Goal: Task Accomplishment & Management: Manage account settings

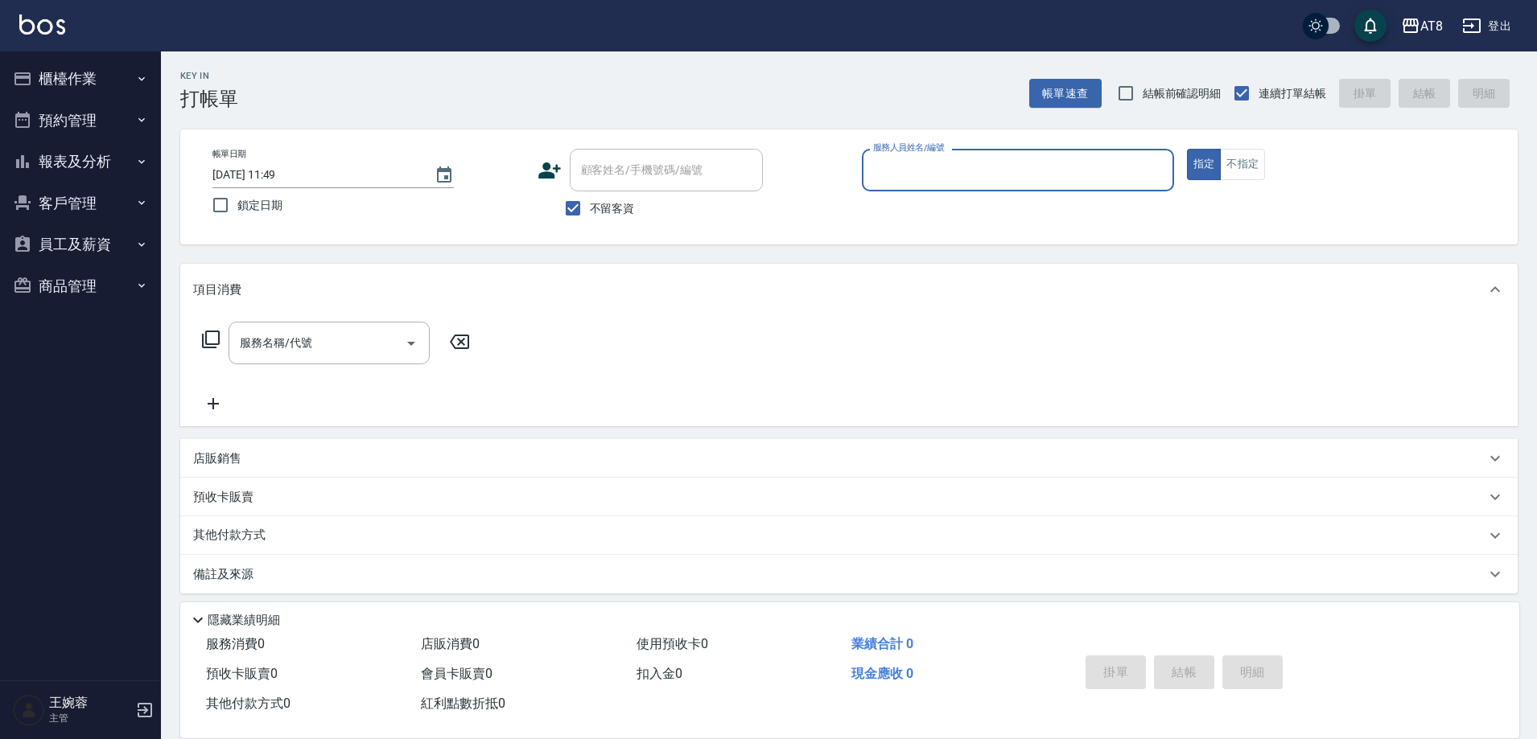
click at [120, 130] on button "預約管理" at bounding box center [80, 121] width 148 height 42
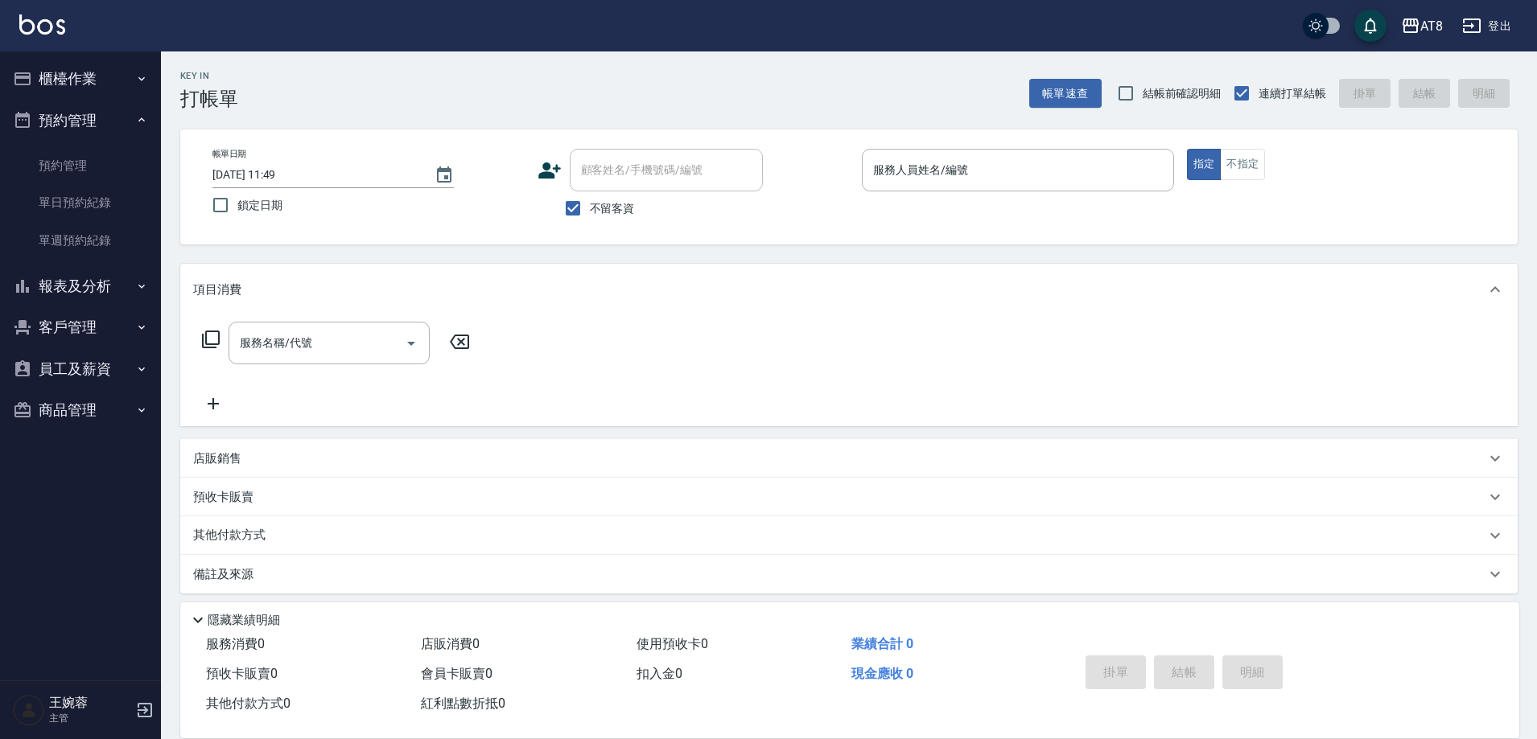
click at [135, 77] on icon "button" at bounding box center [141, 78] width 13 height 13
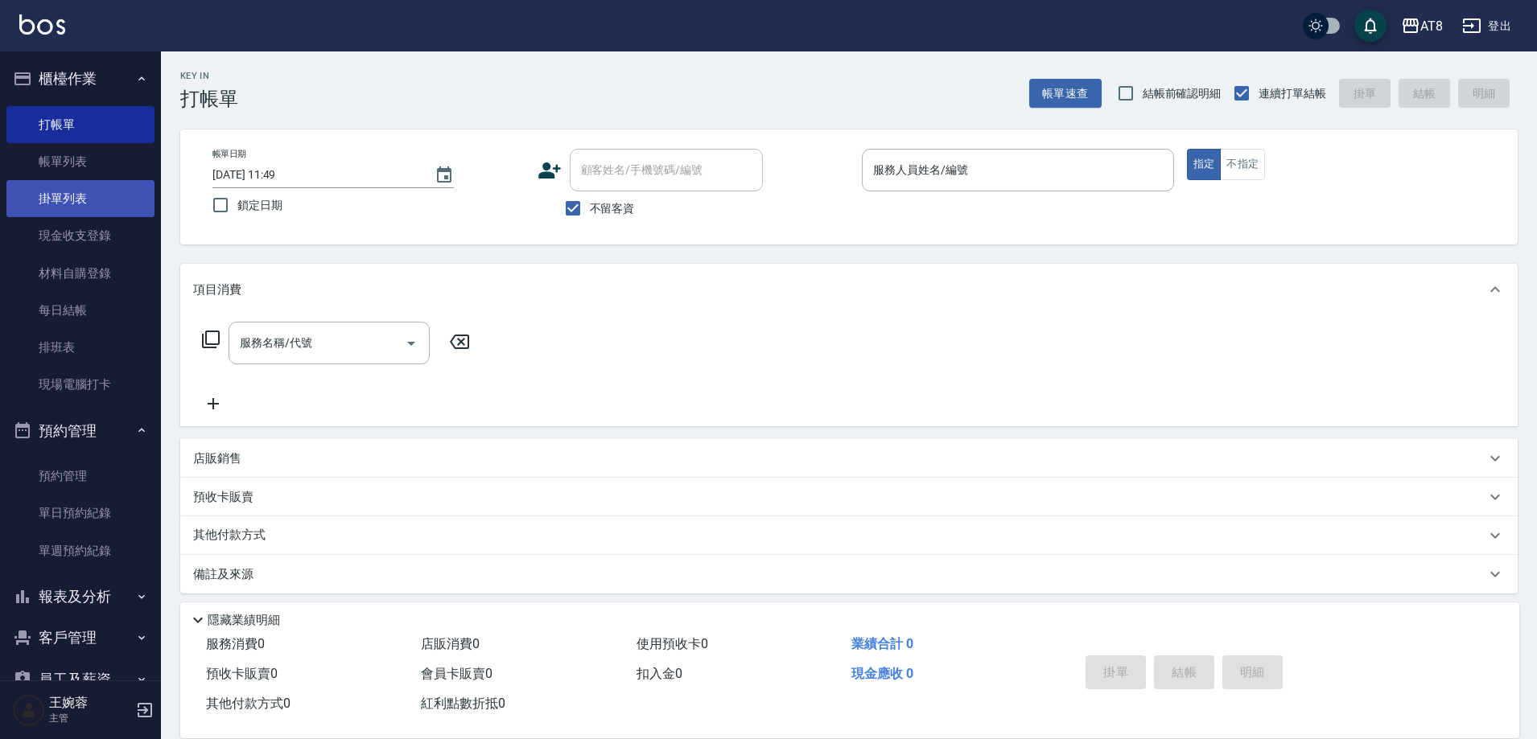
click at [98, 200] on link "掛單列表" at bounding box center [80, 198] width 148 height 37
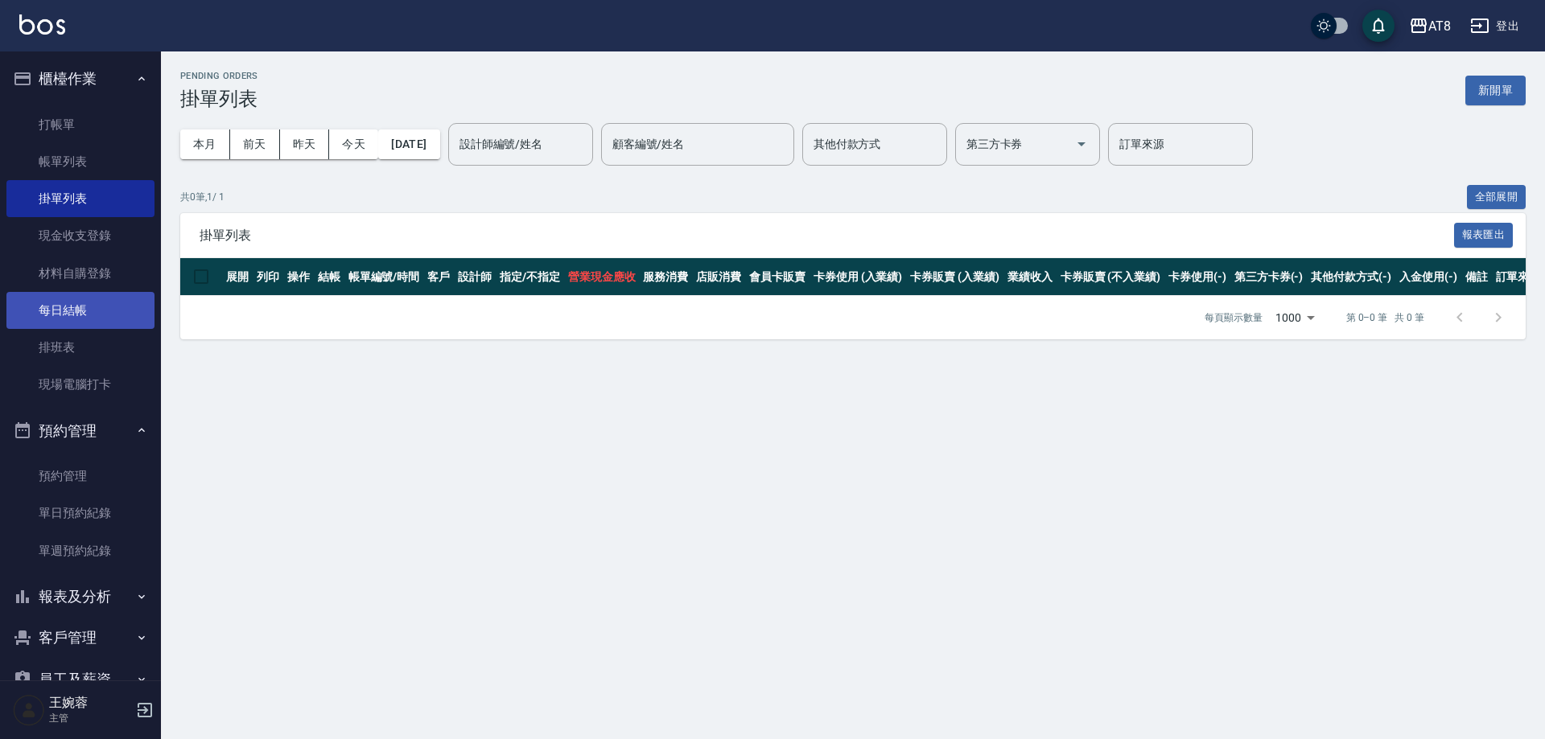
click at [89, 307] on link "每日結帳" at bounding box center [80, 310] width 148 height 37
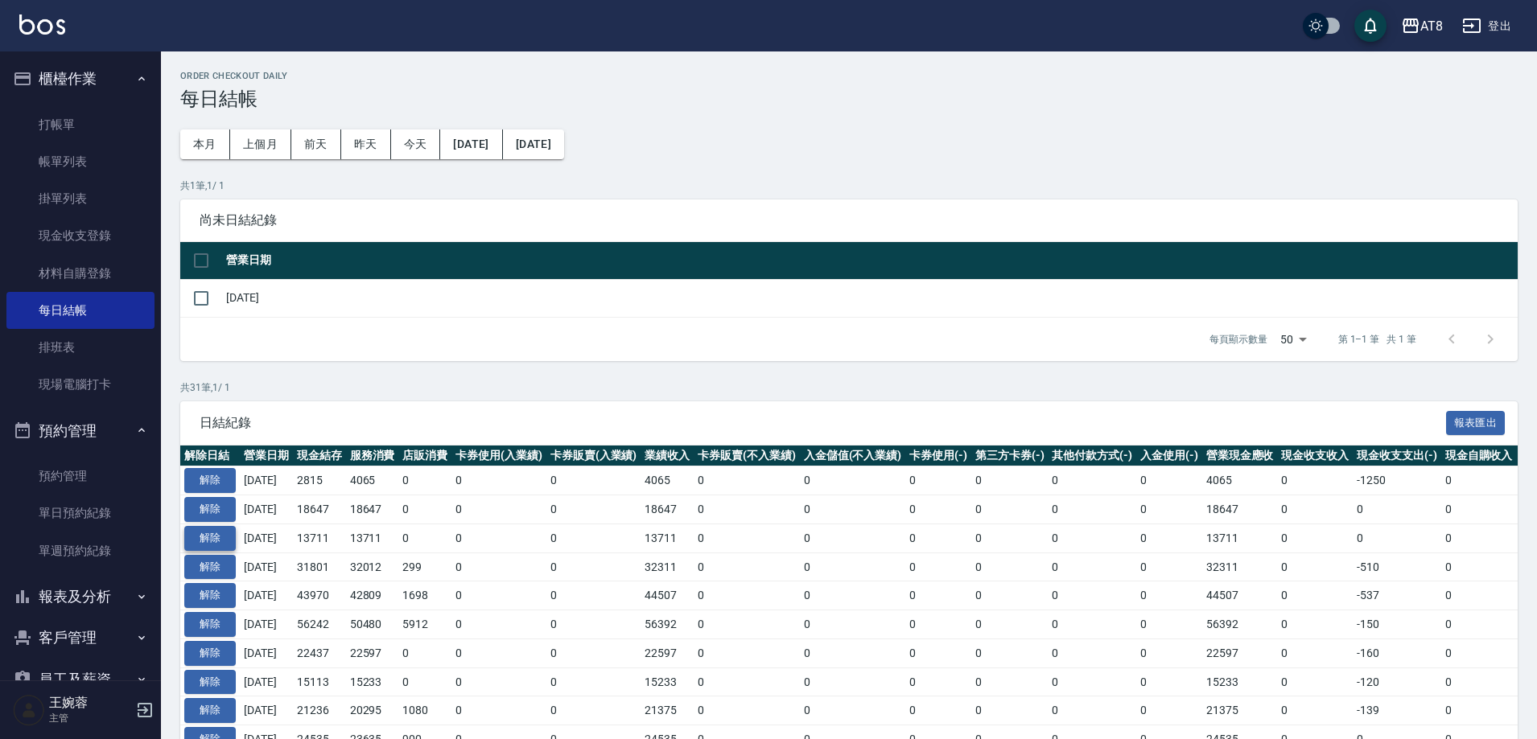
click at [212, 551] on button "解除" at bounding box center [209, 538] width 51 height 25
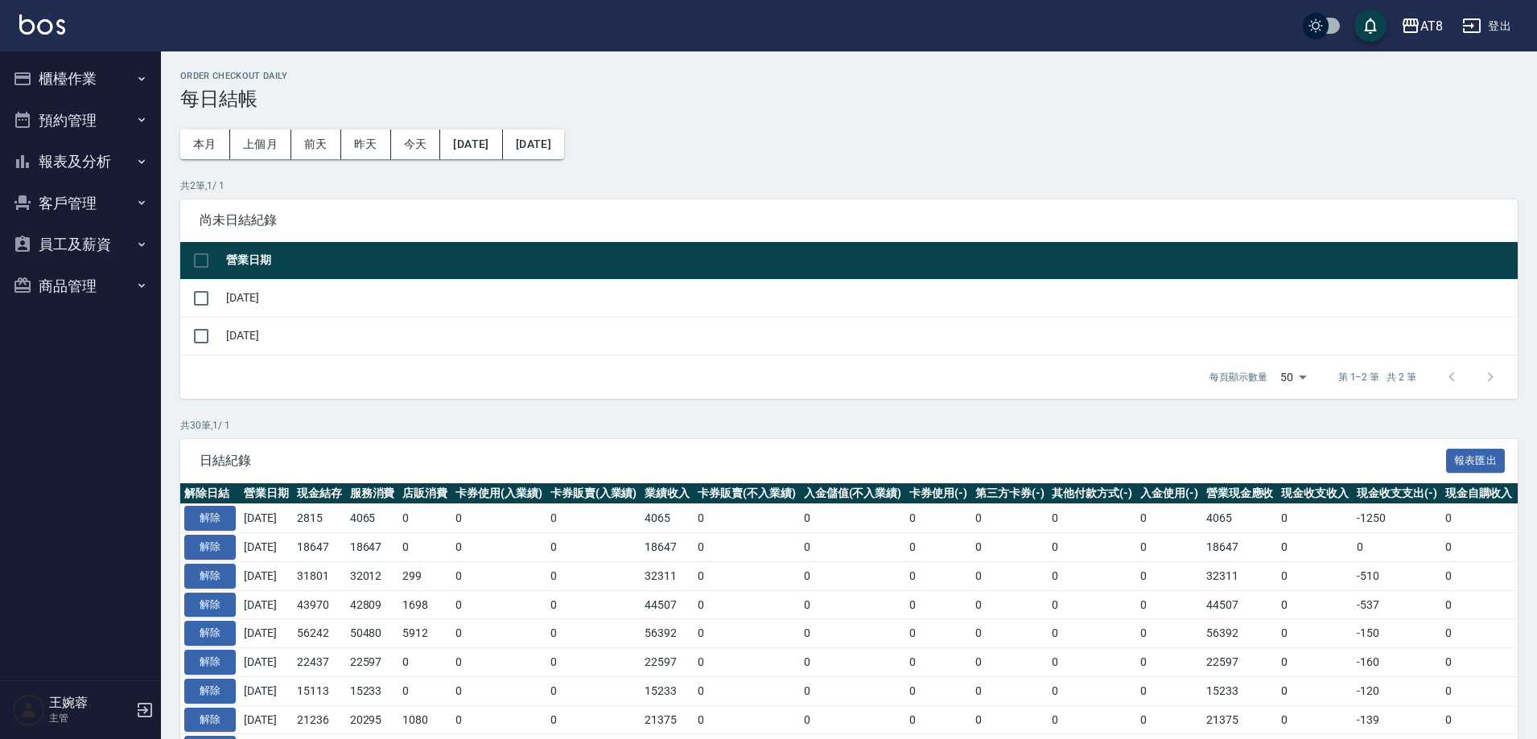
click at [86, 109] on button "預約管理" at bounding box center [80, 121] width 148 height 42
click at [101, 68] on button "櫃檯作業" at bounding box center [80, 79] width 148 height 42
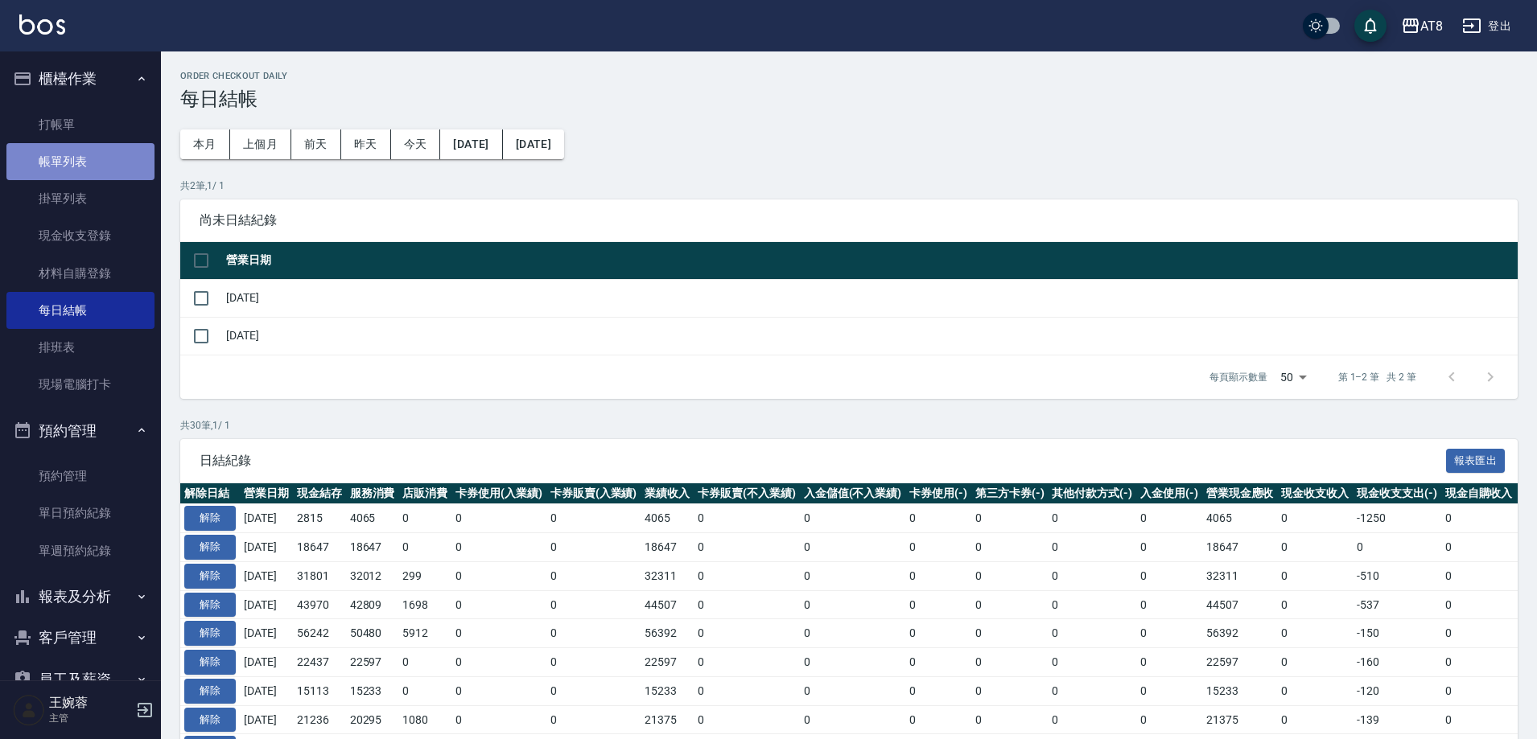
click at [97, 158] on link "帳單列表" at bounding box center [80, 161] width 148 height 37
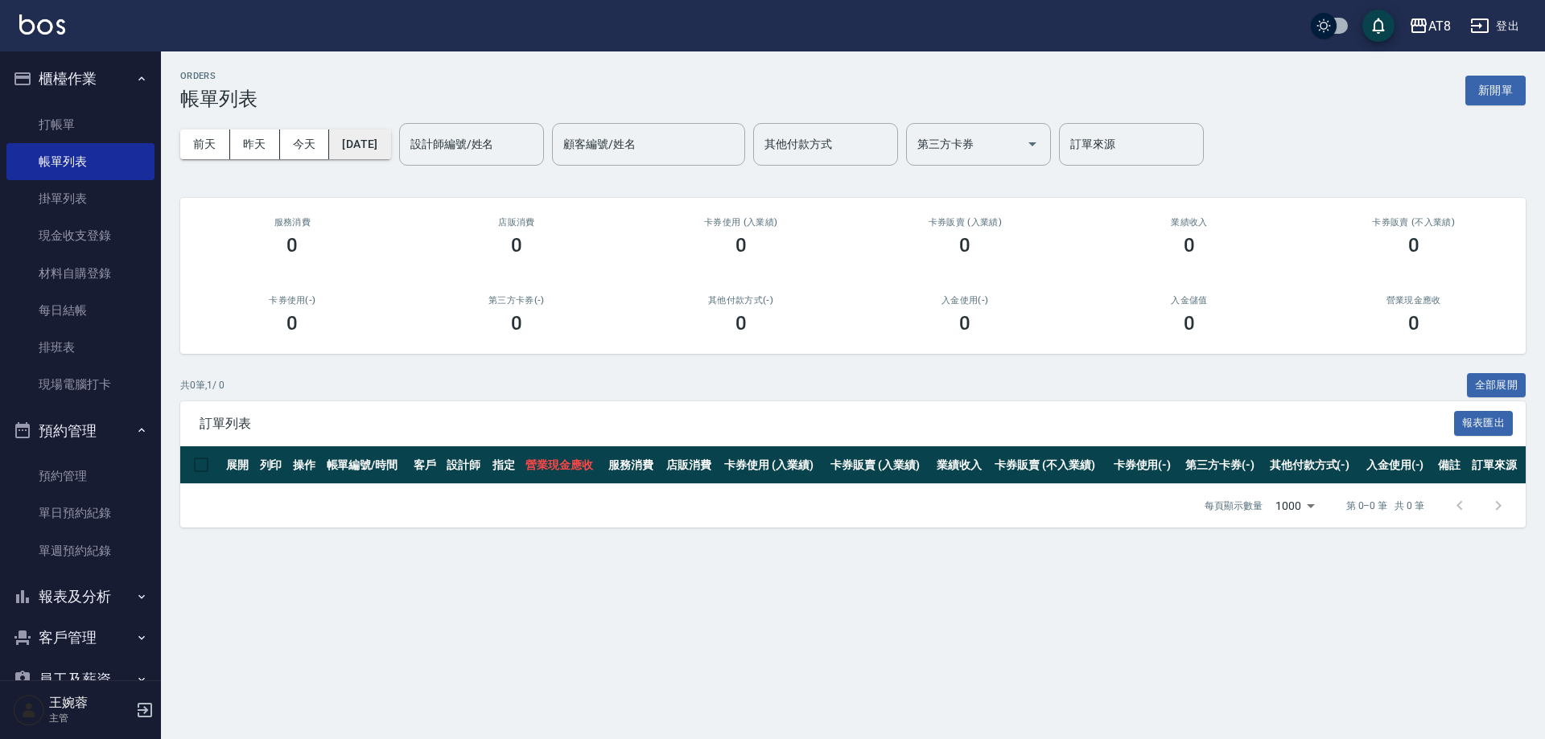
click at [390, 135] on button "[DATE]" at bounding box center [359, 145] width 61 height 30
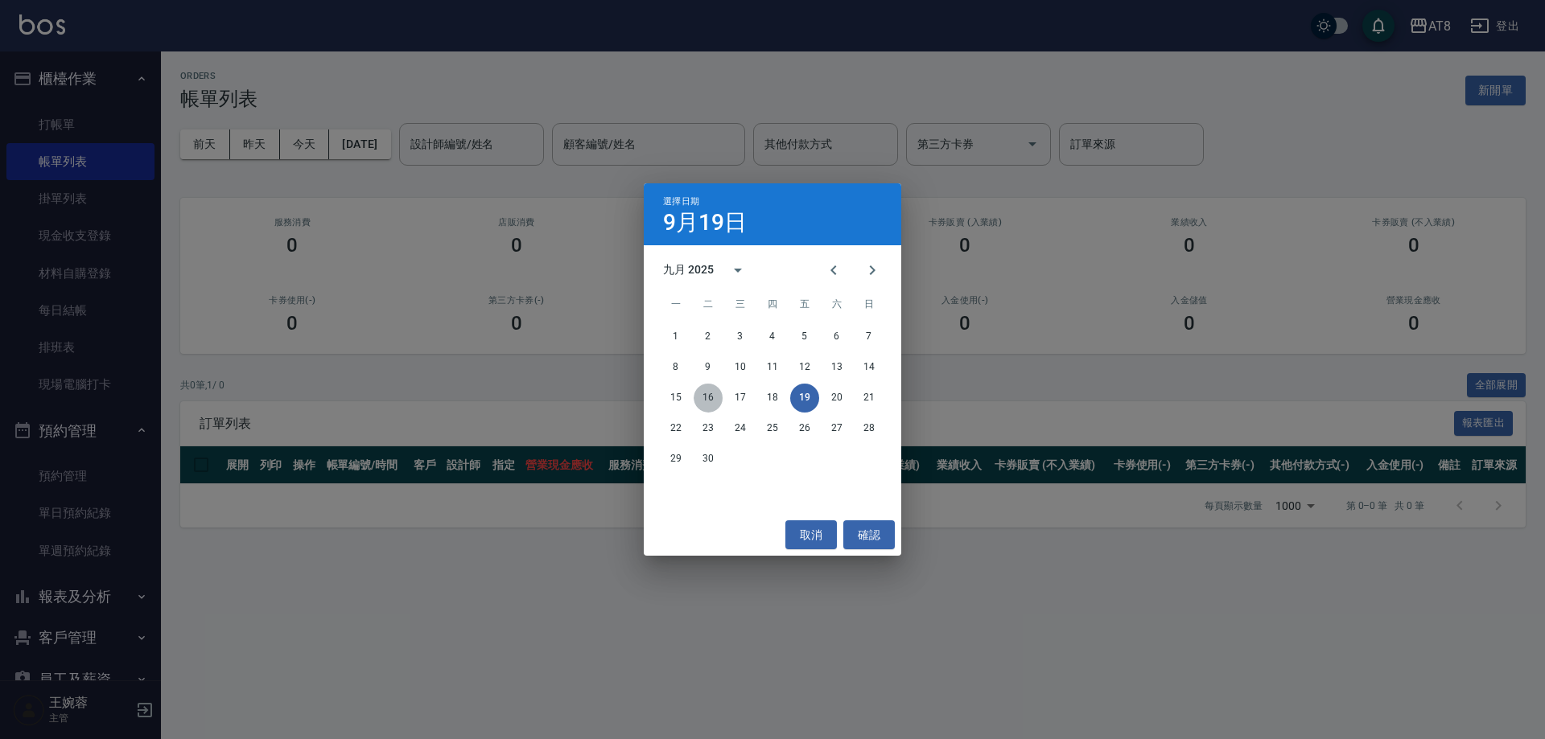
click at [701, 390] on button "16" at bounding box center [707, 398] width 29 height 29
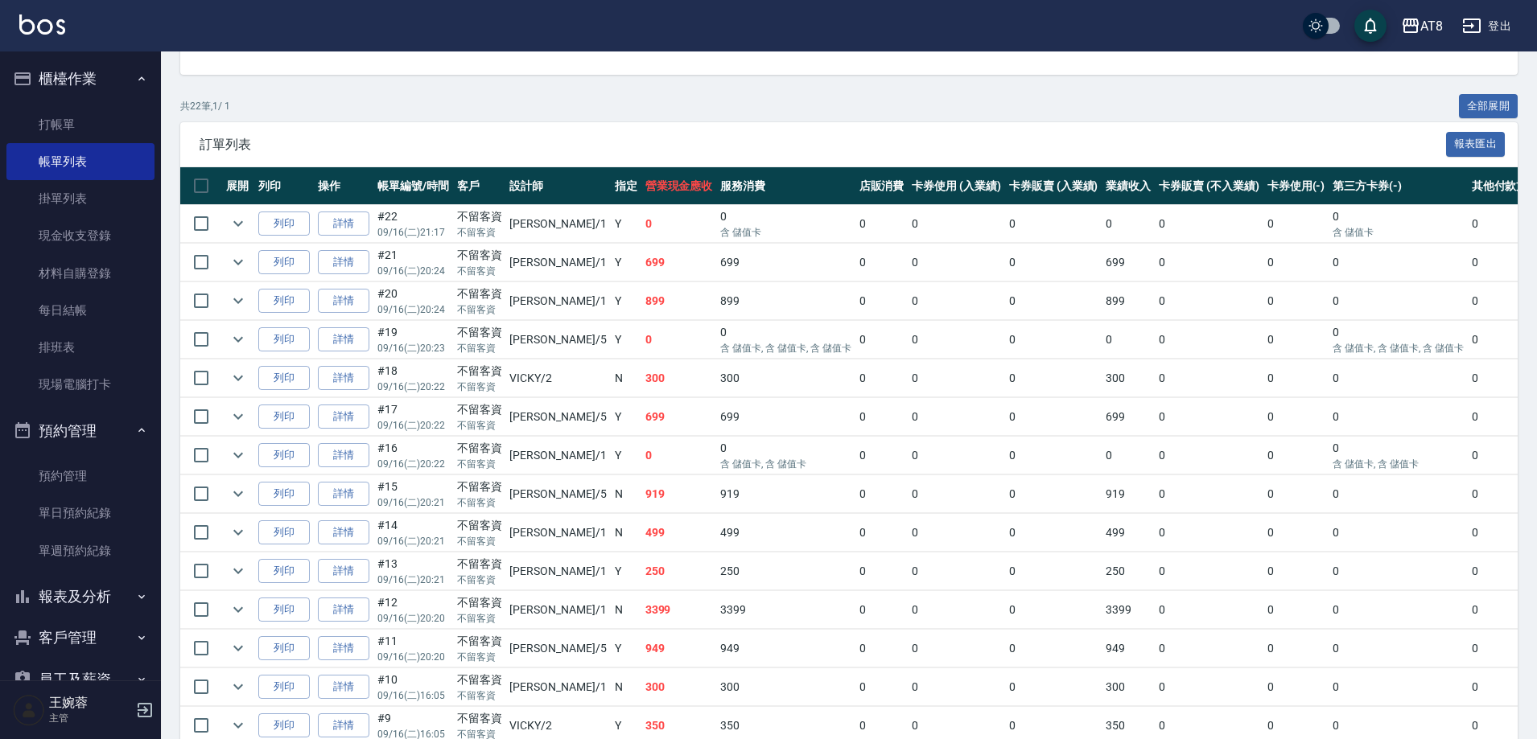
scroll to position [314, 0]
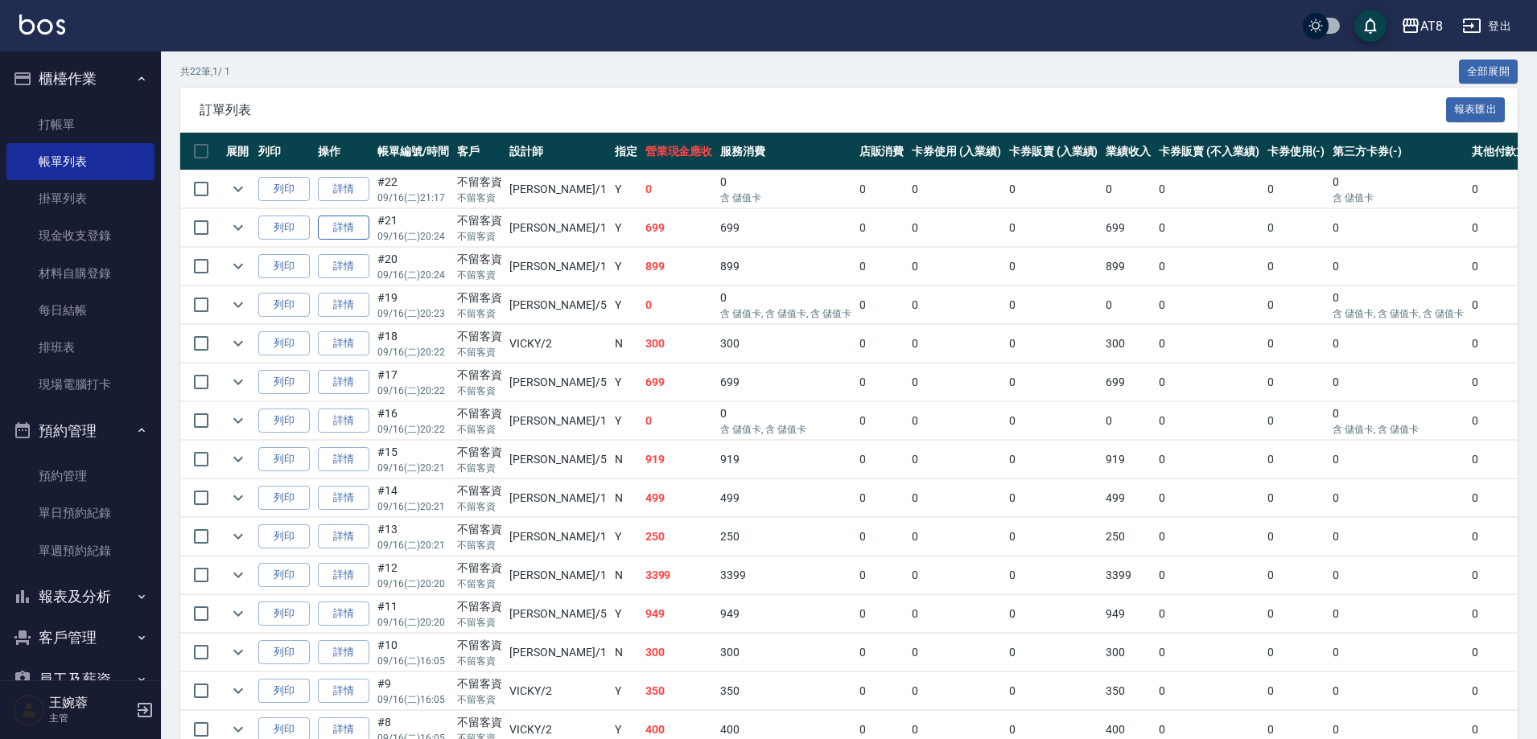
click at [351, 241] on link "詳情" at bounding box center [343, 228] width 51 height 25
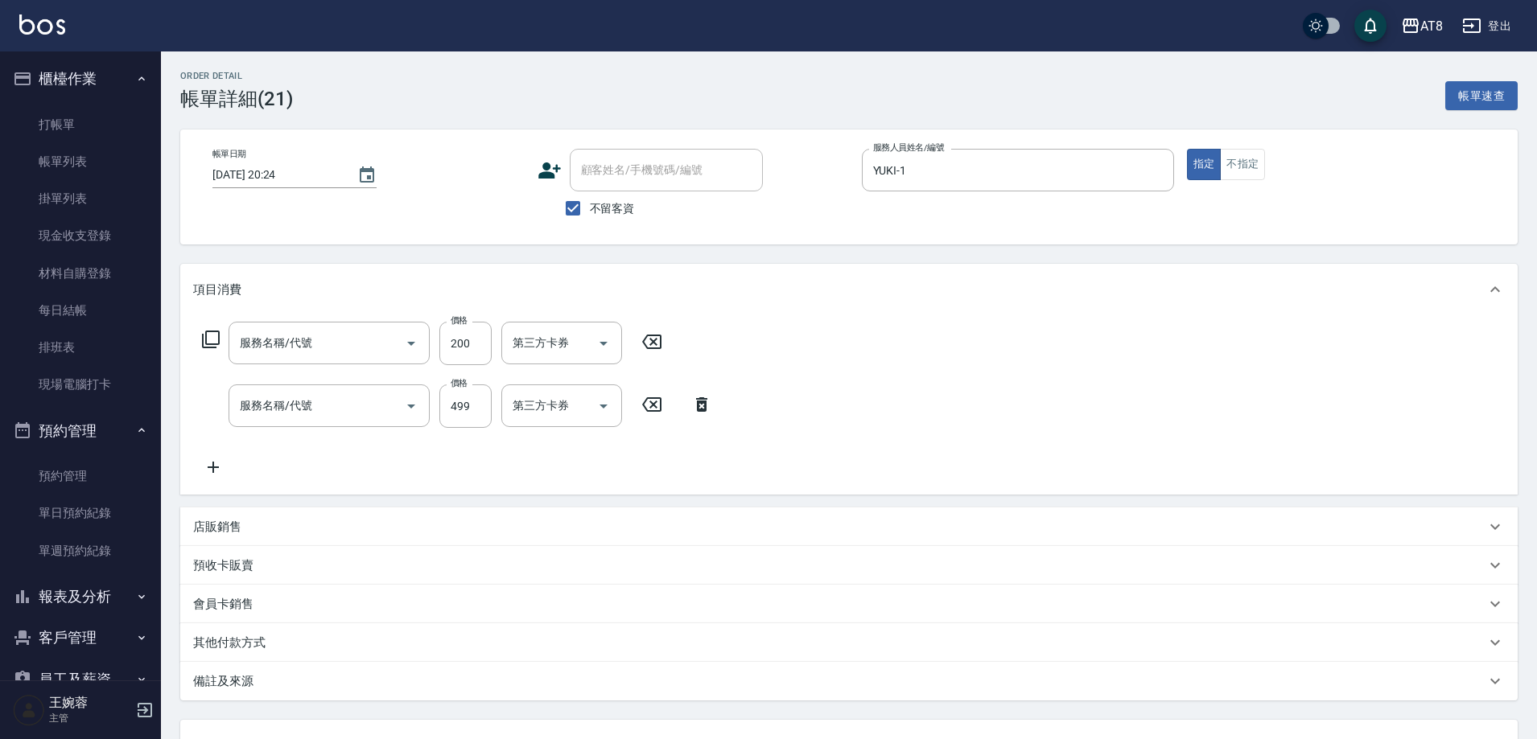
type input "2025/09/16 20:24"
checkbox input "true"
type input "YUKI-1"
type input "入金剪髮200(20200)"
type input "SPA499(6499)"
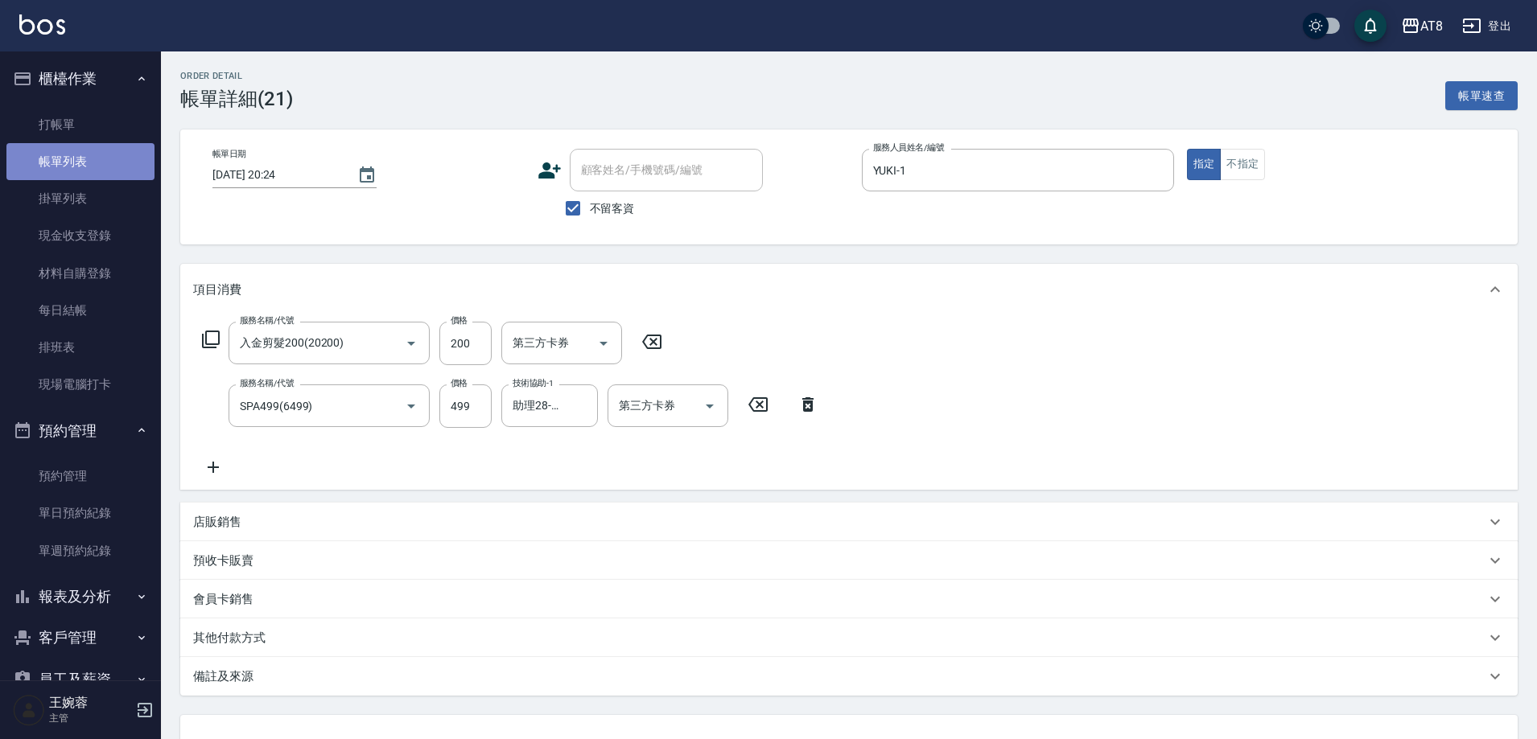
click at [92, 169] on link "帳單列表" at bounding box center [80, 161] width 148 height 37
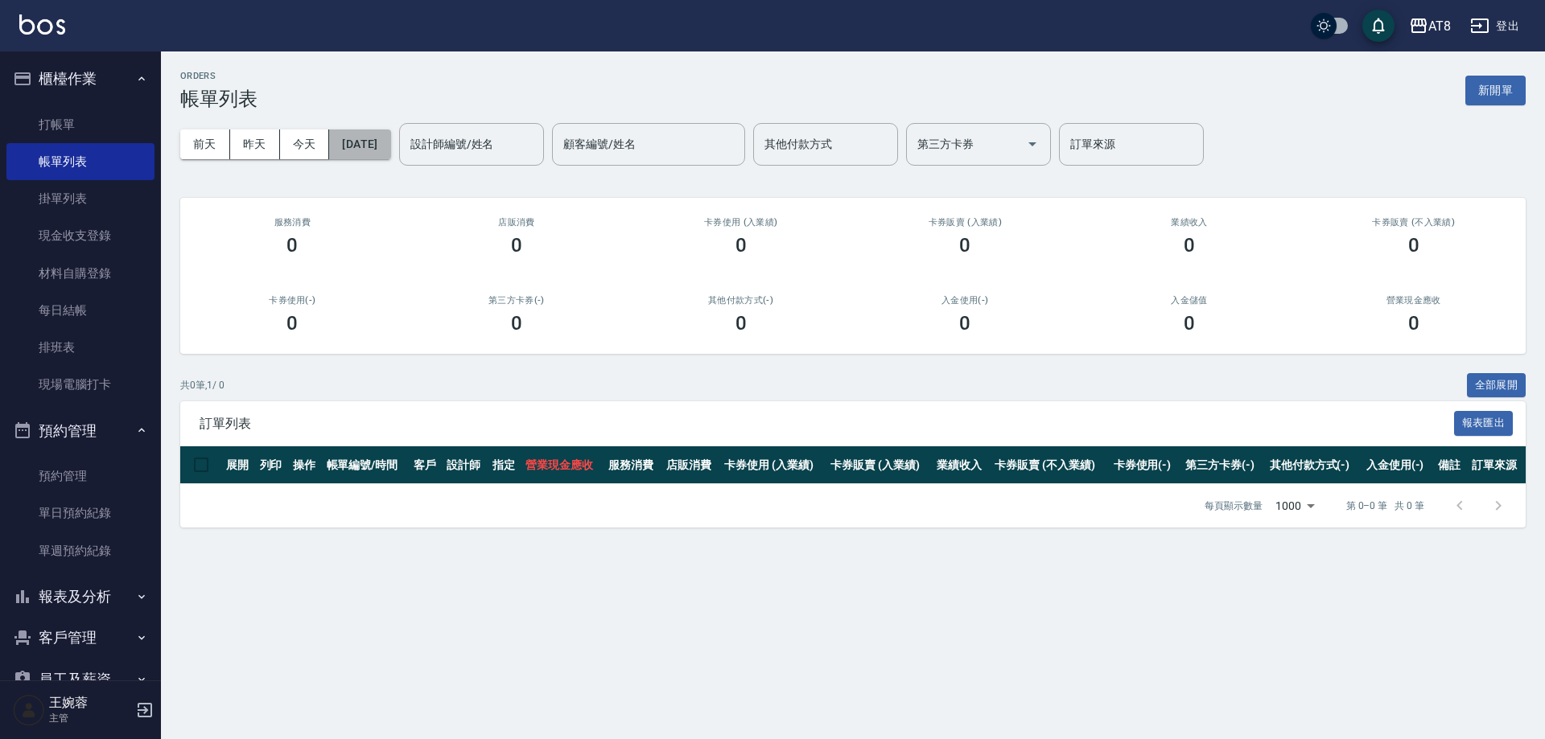
click at [364, 141] on button "[DATE]" at bounding box center [359, 145] width 61 height 30
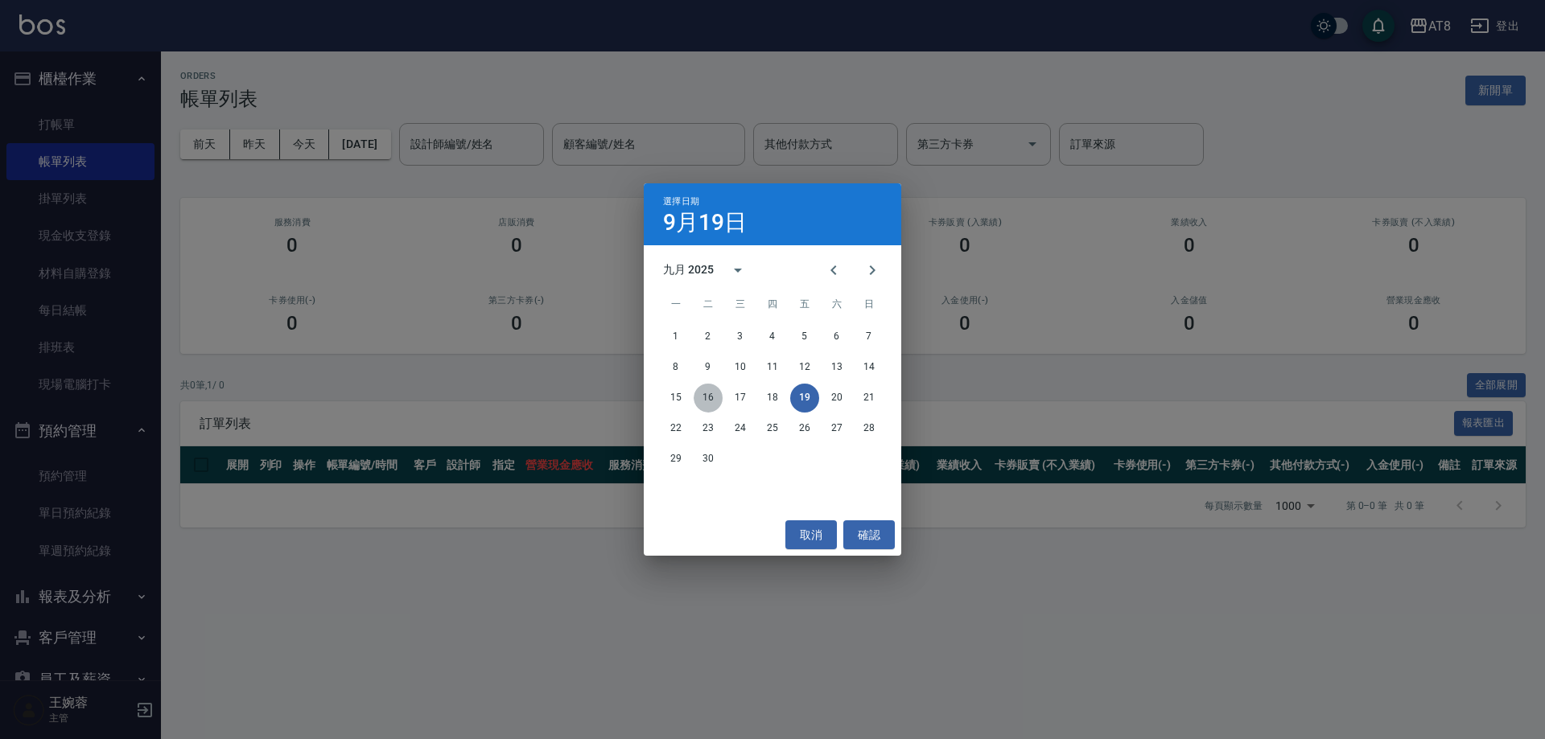
click at [722, 400] on button "16" at bounding box center [707, 398] width 29 height 29
click at [718, 399] on div "ORDERS 帳單列表 新開單 前天 昨天 今天 2025/09/19 設計師編號/姓名 設計師編號/姓名 顧客編號/姓名 顧客編號/姓名 其他付款方式 其他…" at bounding box center [772, 369] width 1545 height 739
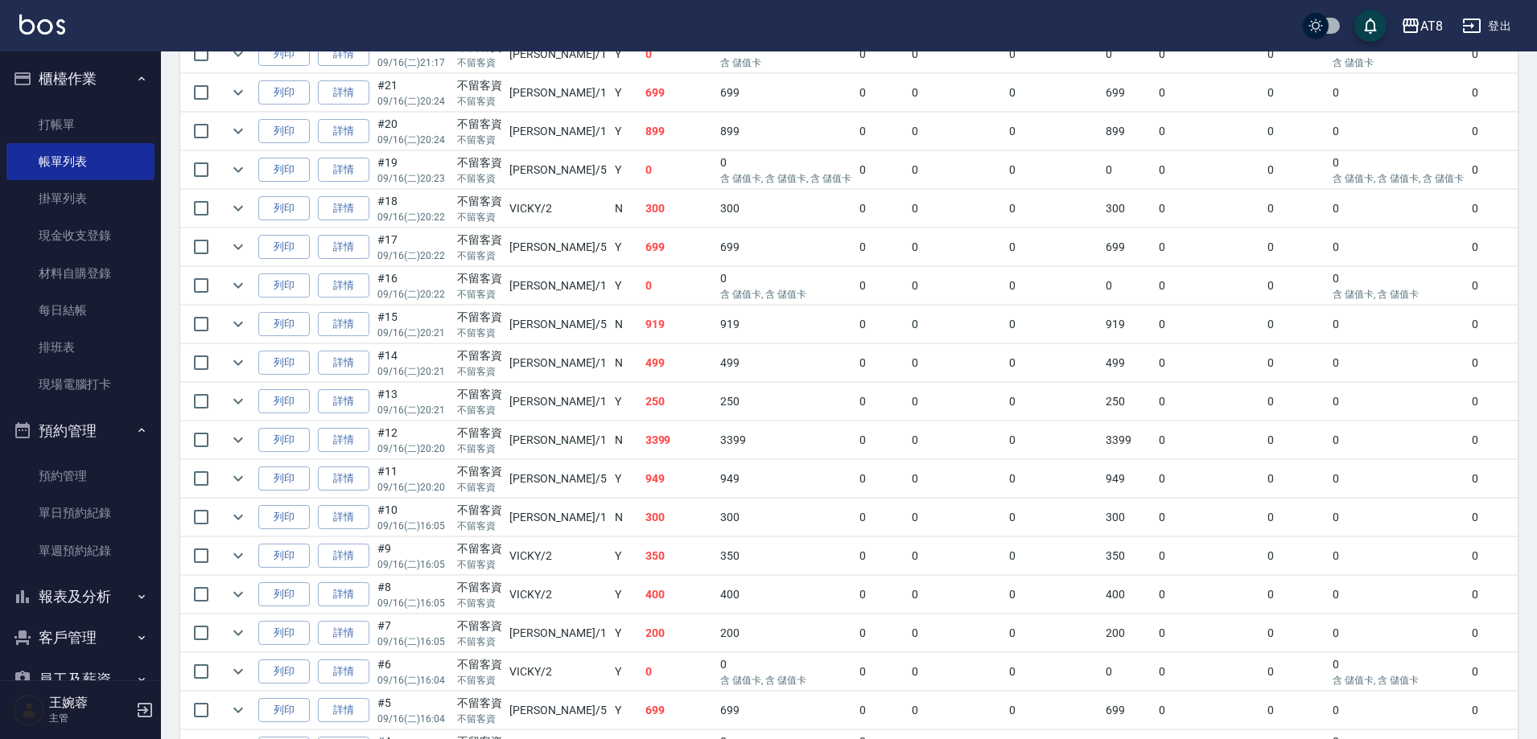
scroll to position [460, 0]
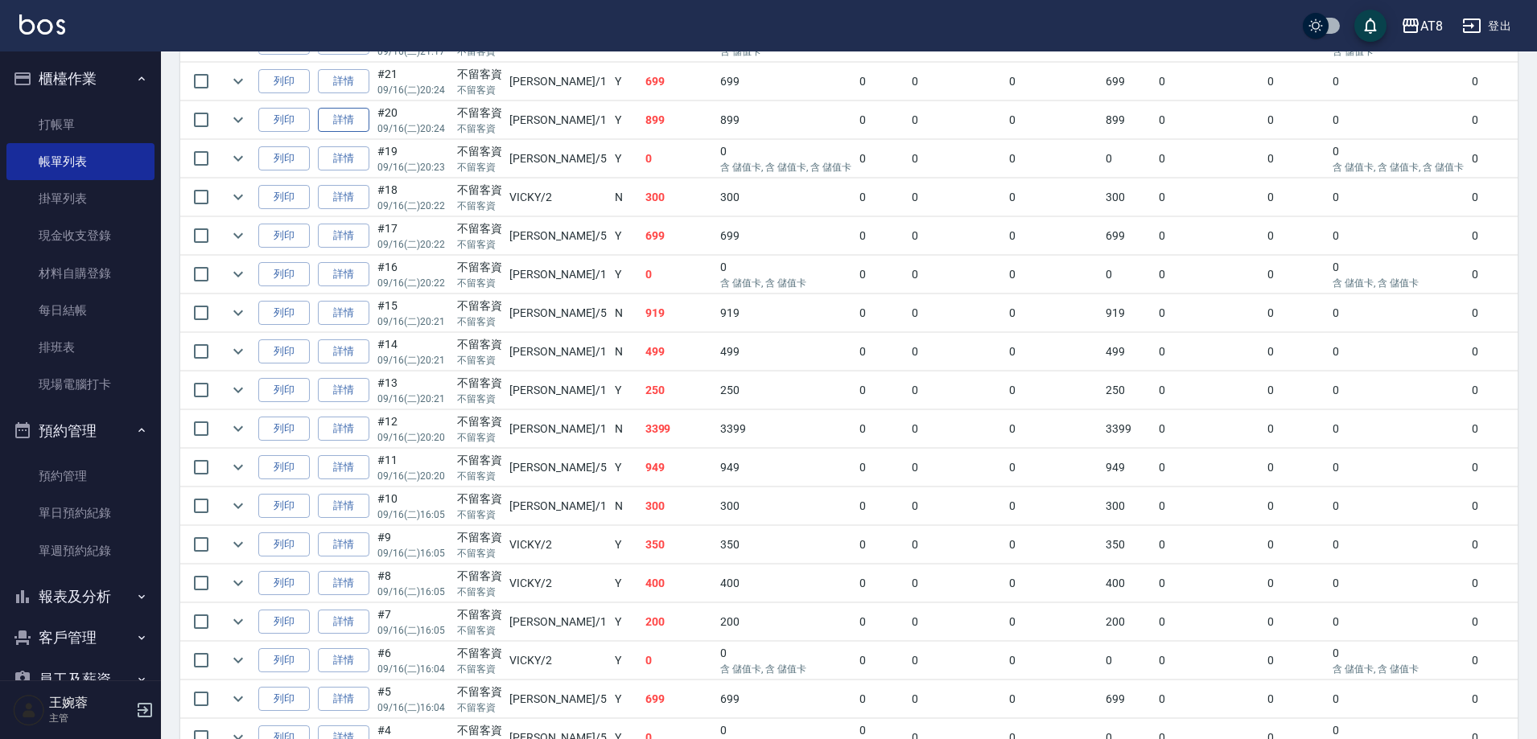
click at [360, 133] on link "詳情" at bounding box center [343, 120] width 51 height 25
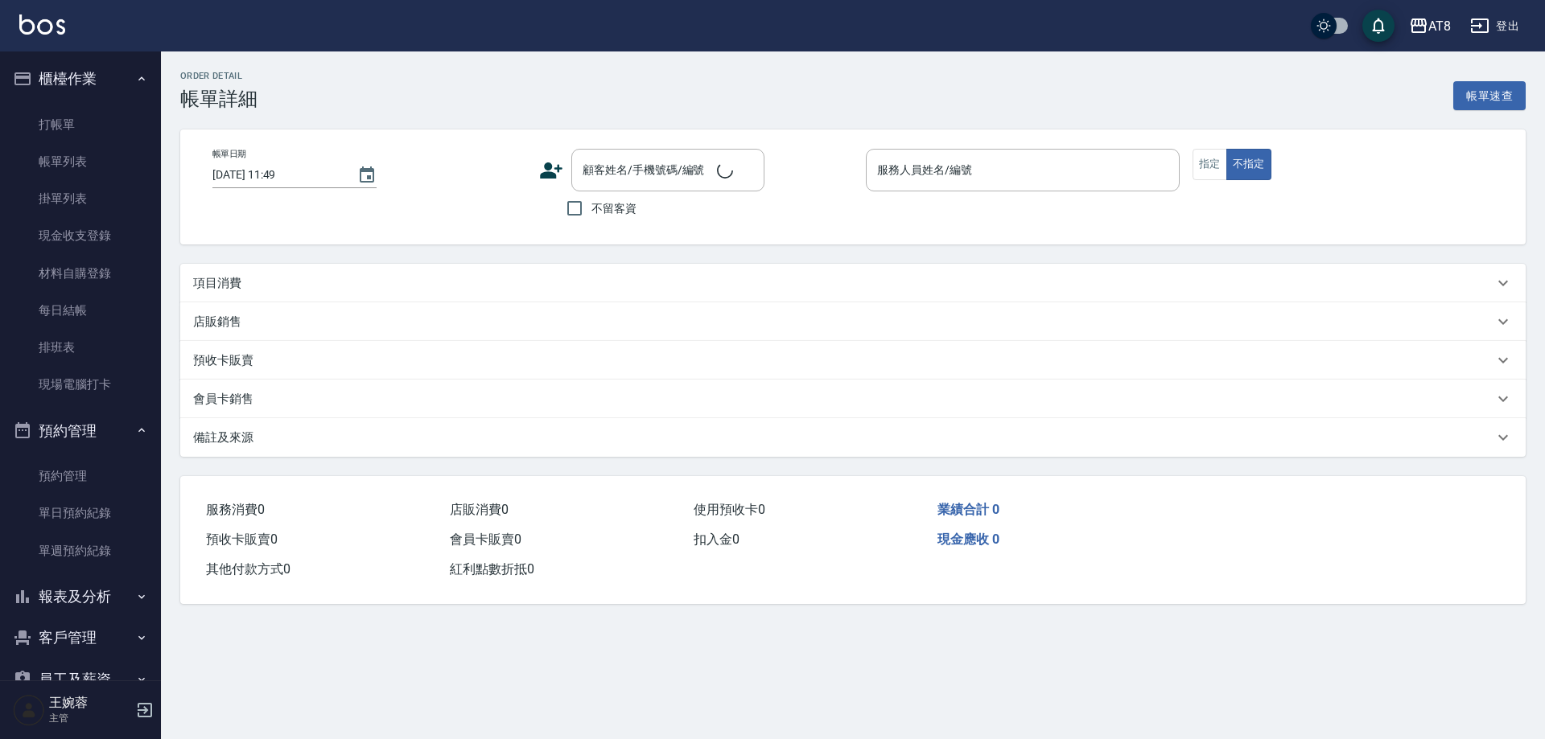
type input "2025/09/16 20:24"
checkbox input "true"
type input "YUKI-1"
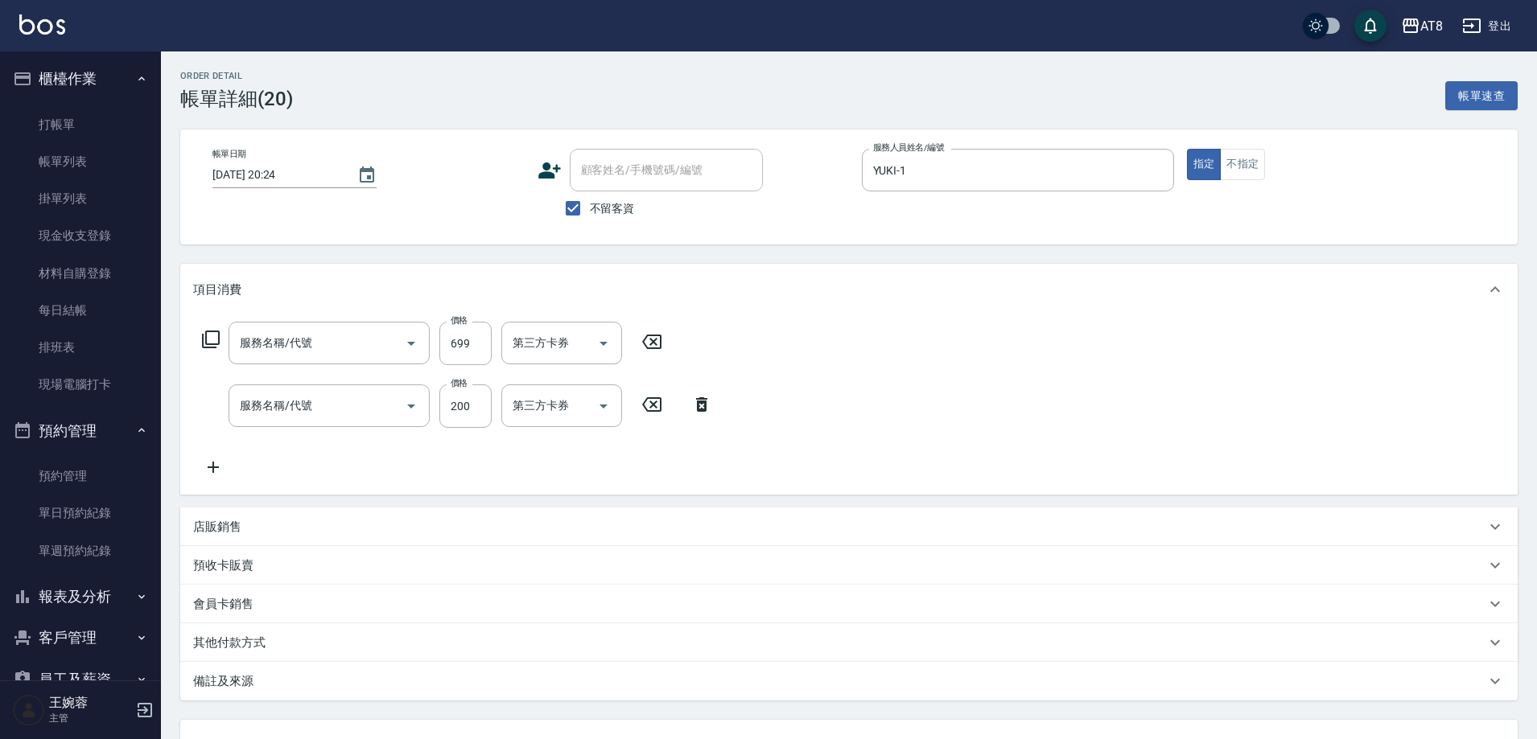
type input "SPA699(6699)"
type input "入金剪髮200(20200)"
click at [529, 351] on input "技術協助-1" at bounding box center [549, 343] width 82 height 28
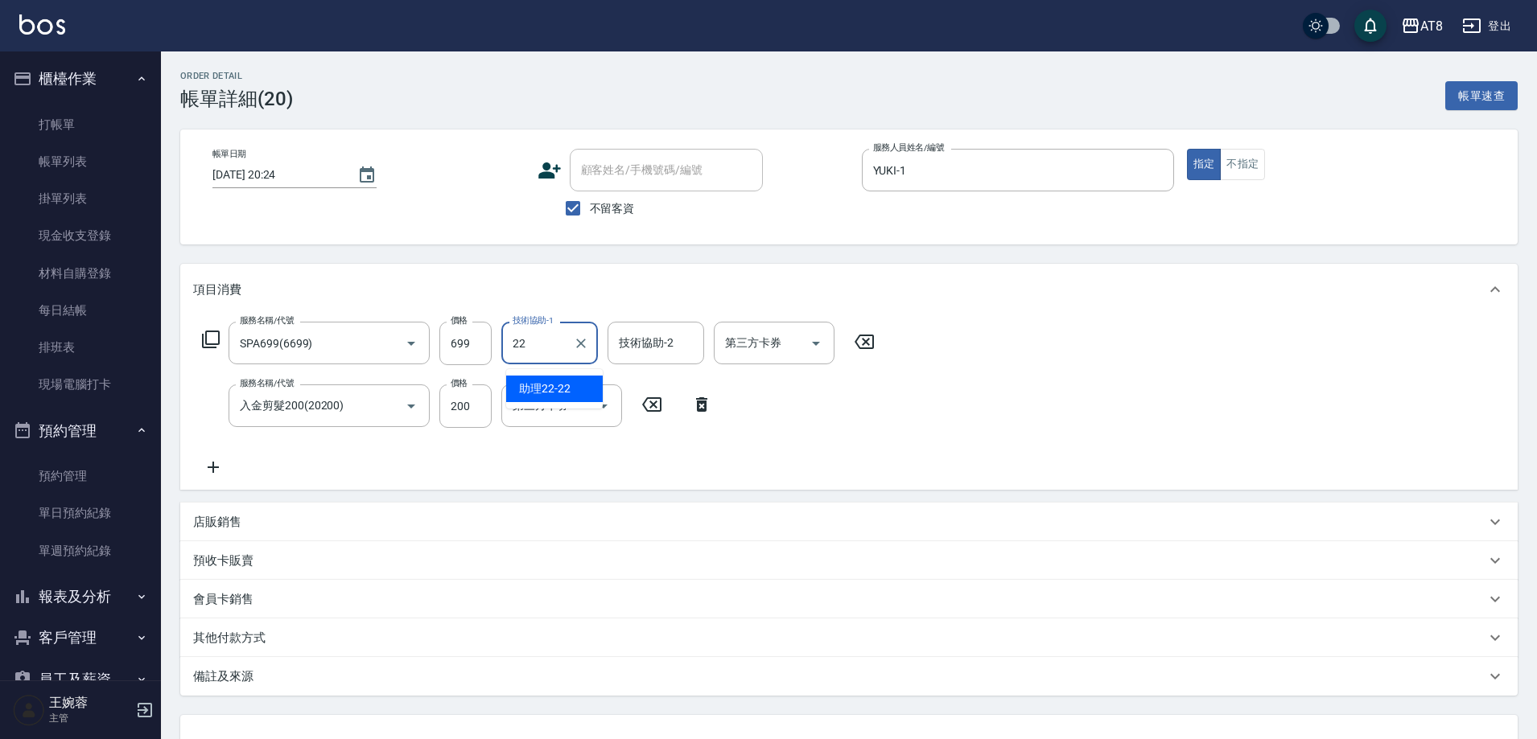
type input "助理22-22"
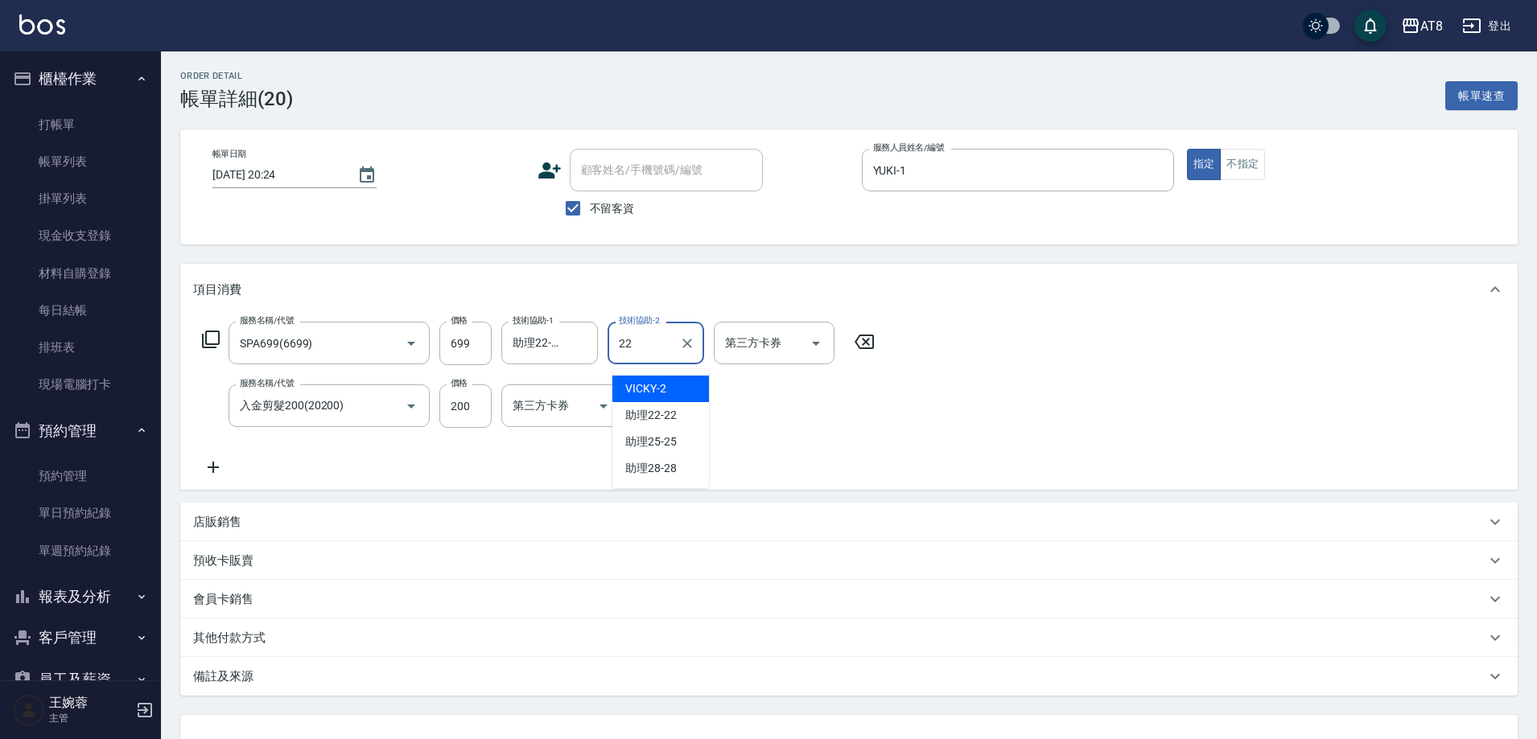
type input "助理22-22"
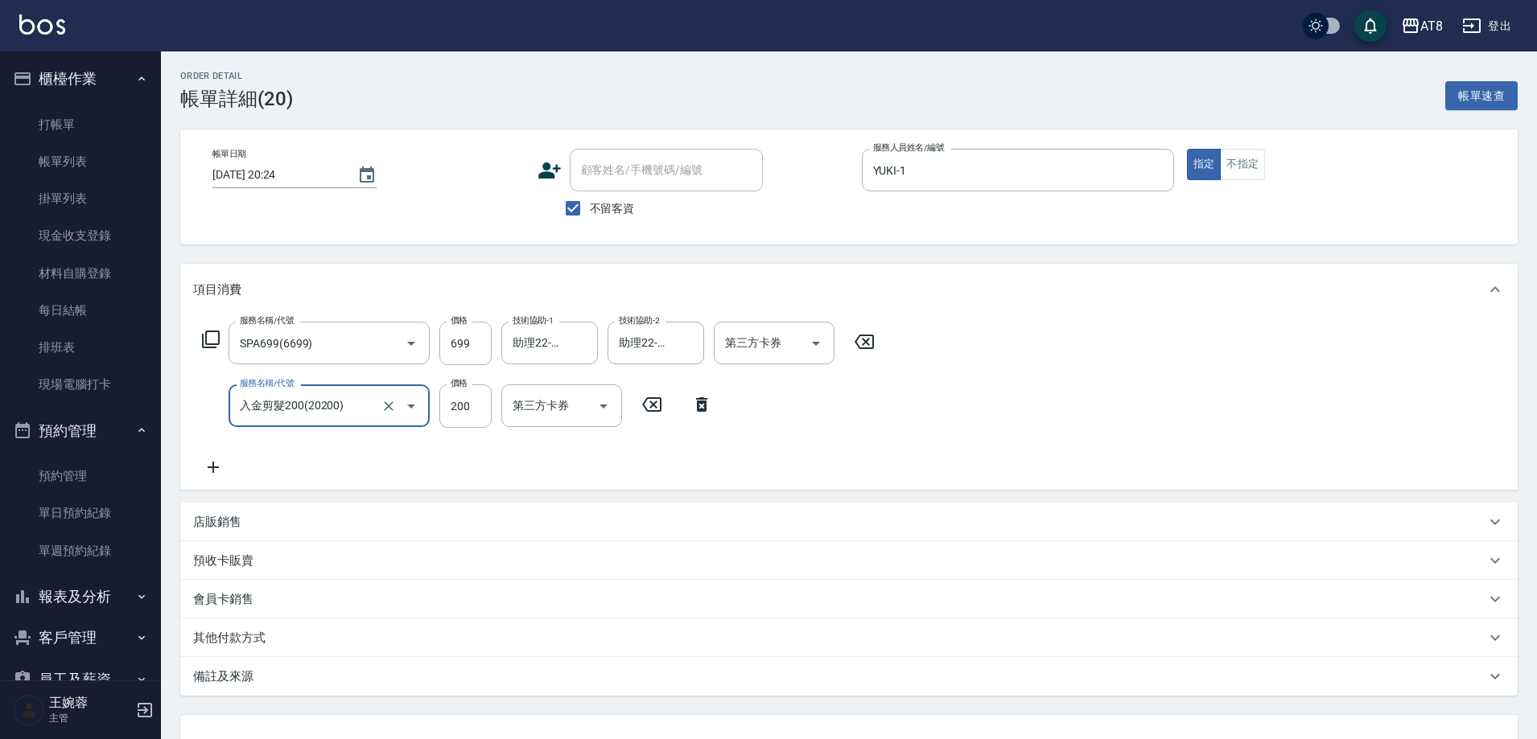
click at [1385, 289] on div "項目消費" at bounding box center [839, 290] width 1292 height 17
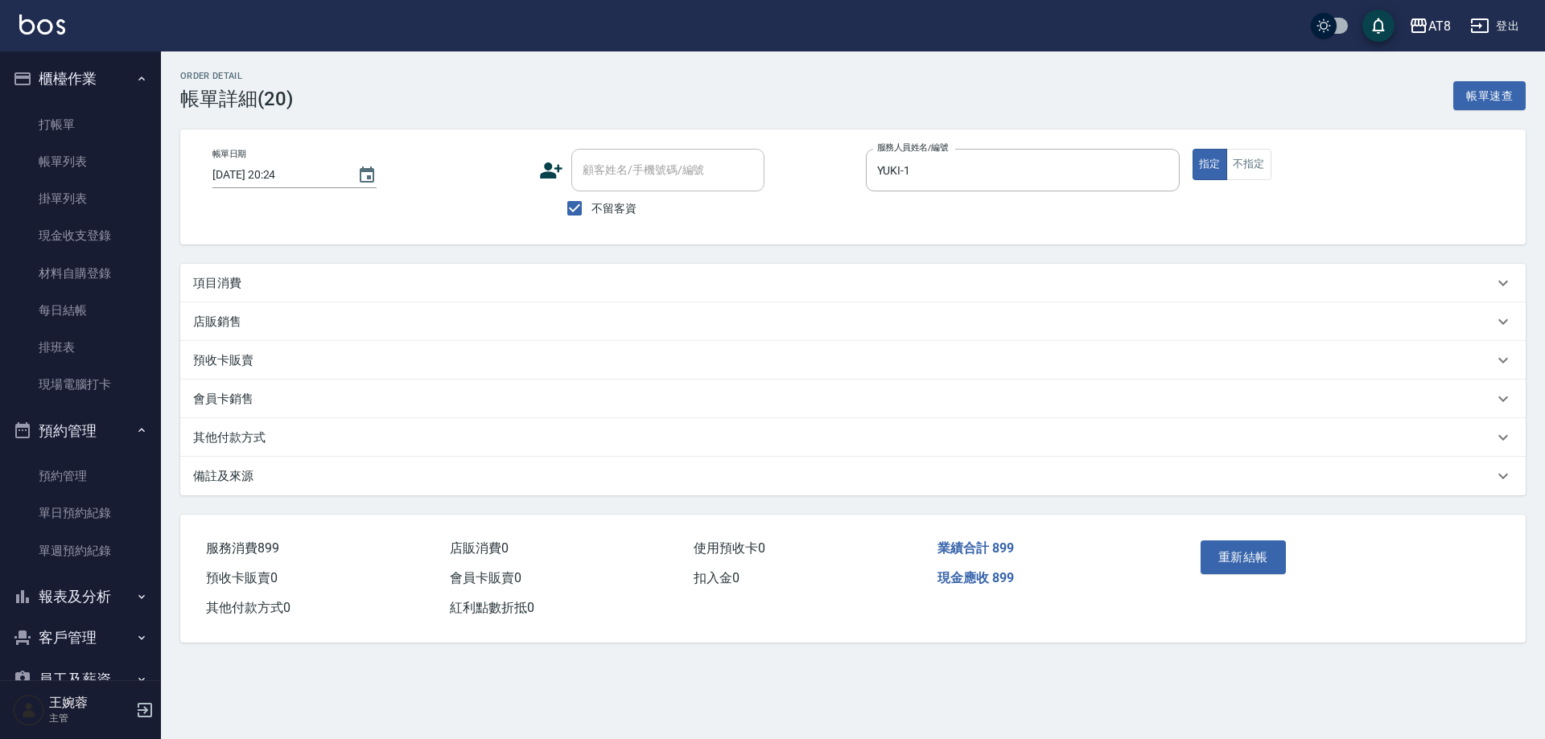
click at [1419, 292] on div "項目消費" at bounding box center [843, 283] width 1300 height 17
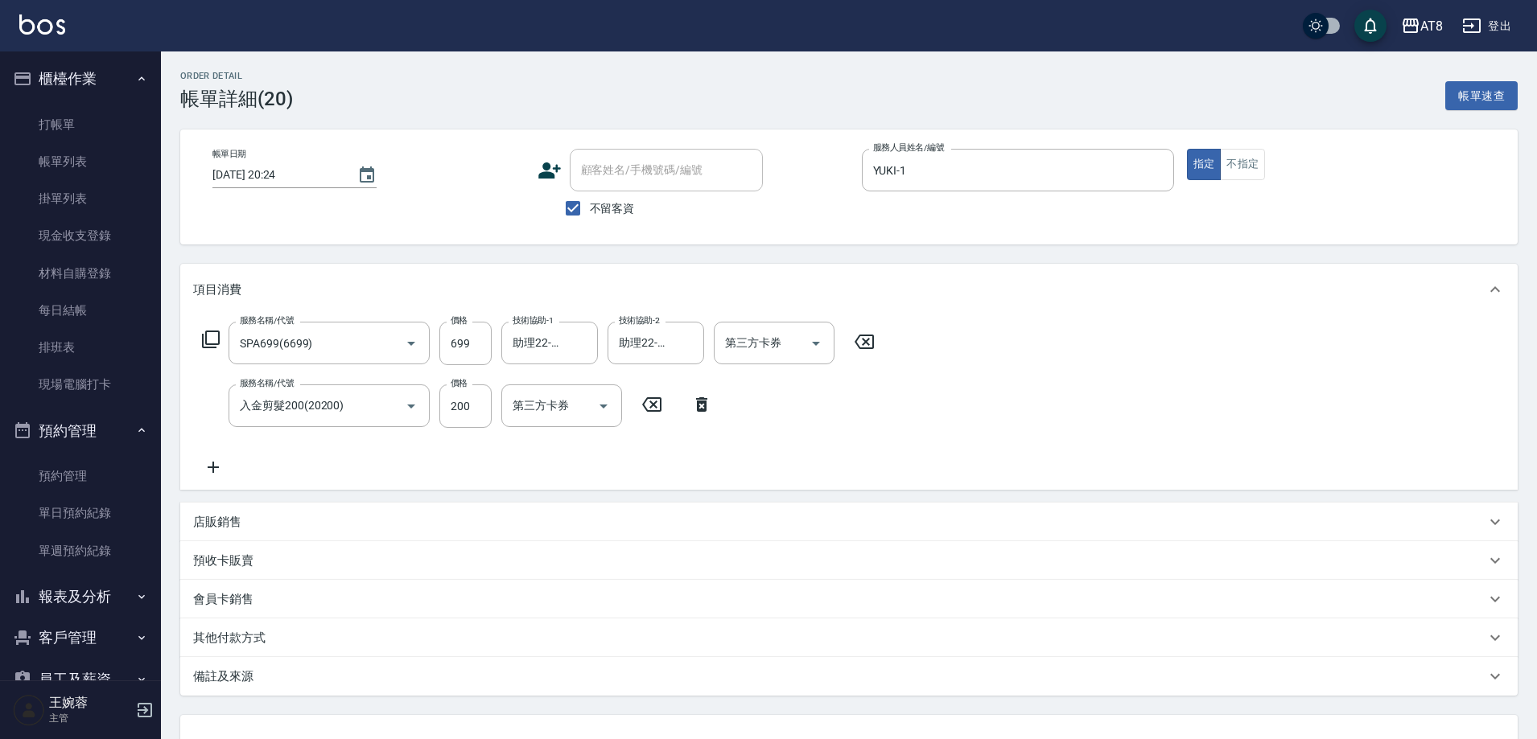
scroll to position [152, 0]
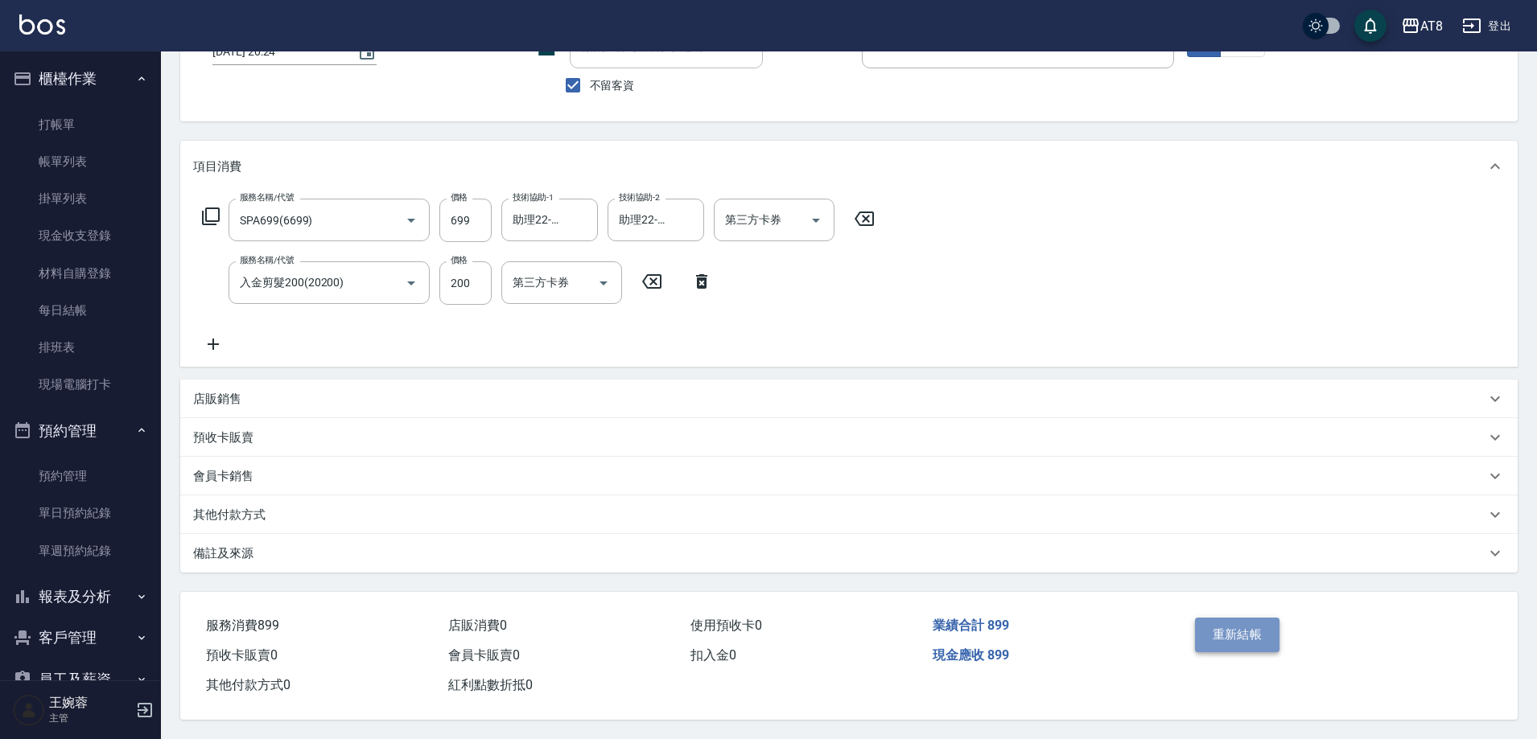
click at [1237, 619] on button "重新結帳" at bounding box center [1237, 635] width 85 height 34
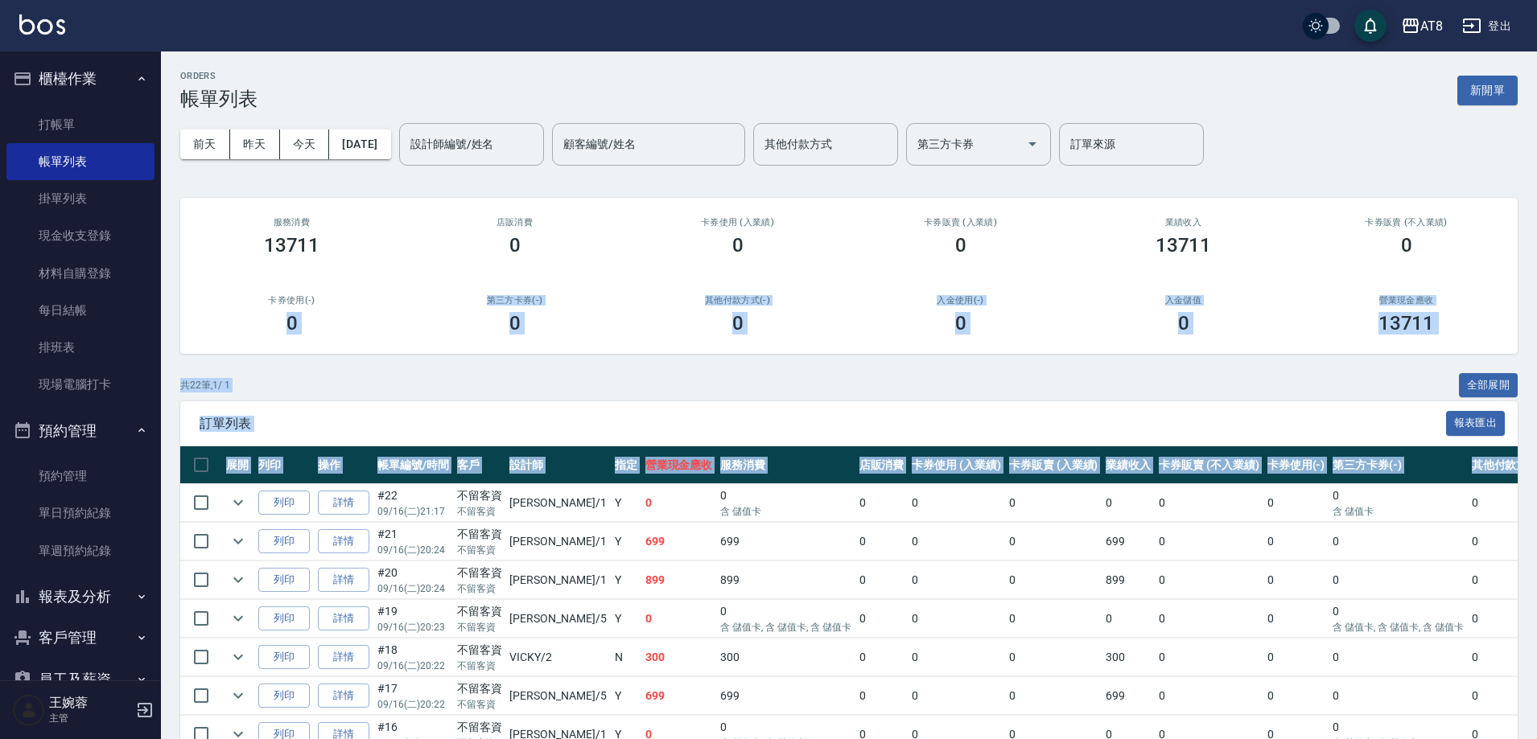
drag, startPoint x: 168, startPoint y: 356, endPoint x: 163, endPoint y: 509, distance: 153.7
click at [189, 537] on div "ORDERS 帳單列表 新開單 前天 昨天 今天 2025/09/16 設計師編號/姓名 設計師編號/姓名 顧客編號/姓名 顧客編號/姓名 其他付款方式 其他…" at bounding box center [849, 723] width 1376 height 1345
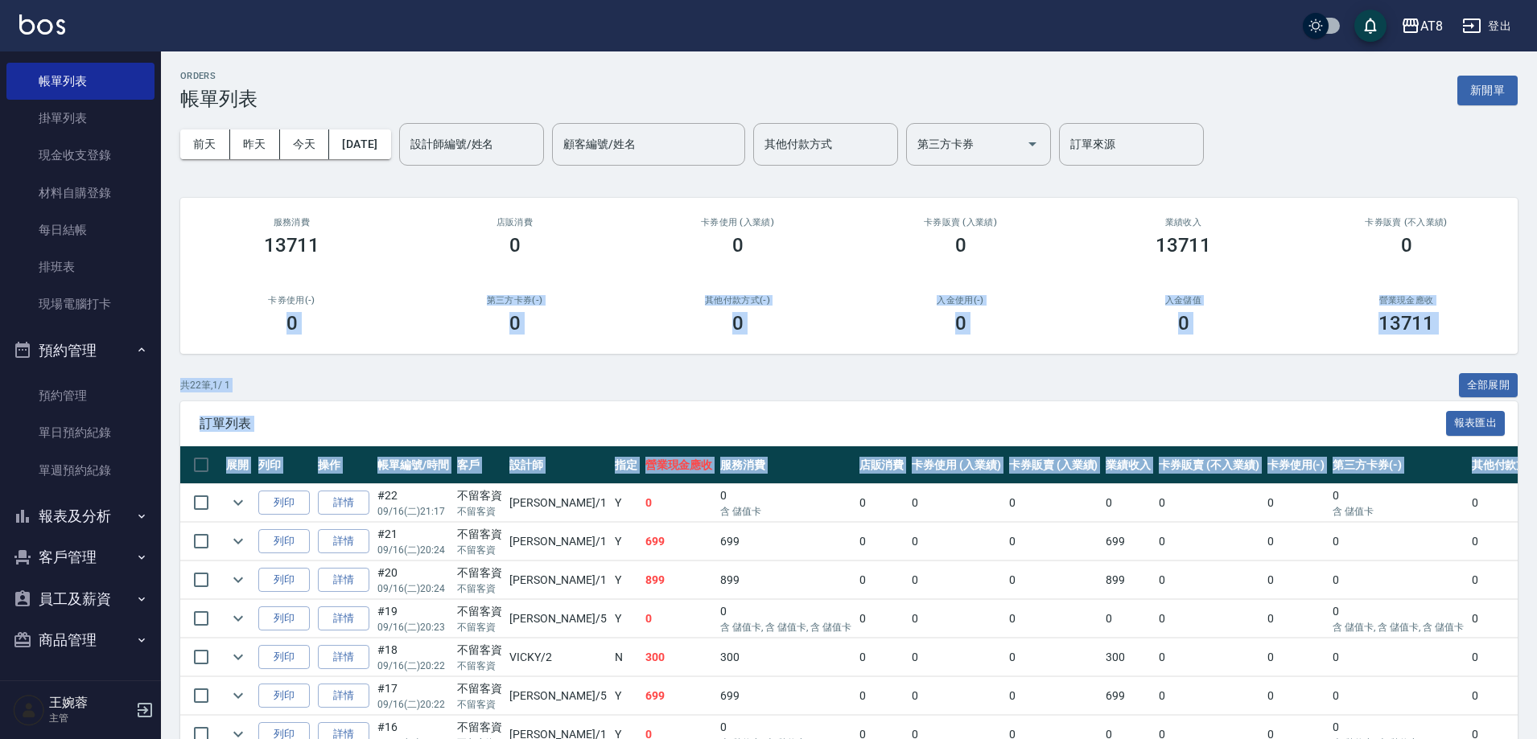
drag, startPoint x: 80, startPoint y: 504, endPoint x: 84, endPoint y: 512, distance: 8.3
click at [84, 506] on button "報表及分析" at bounding box center [80, 517] width 148 height 42
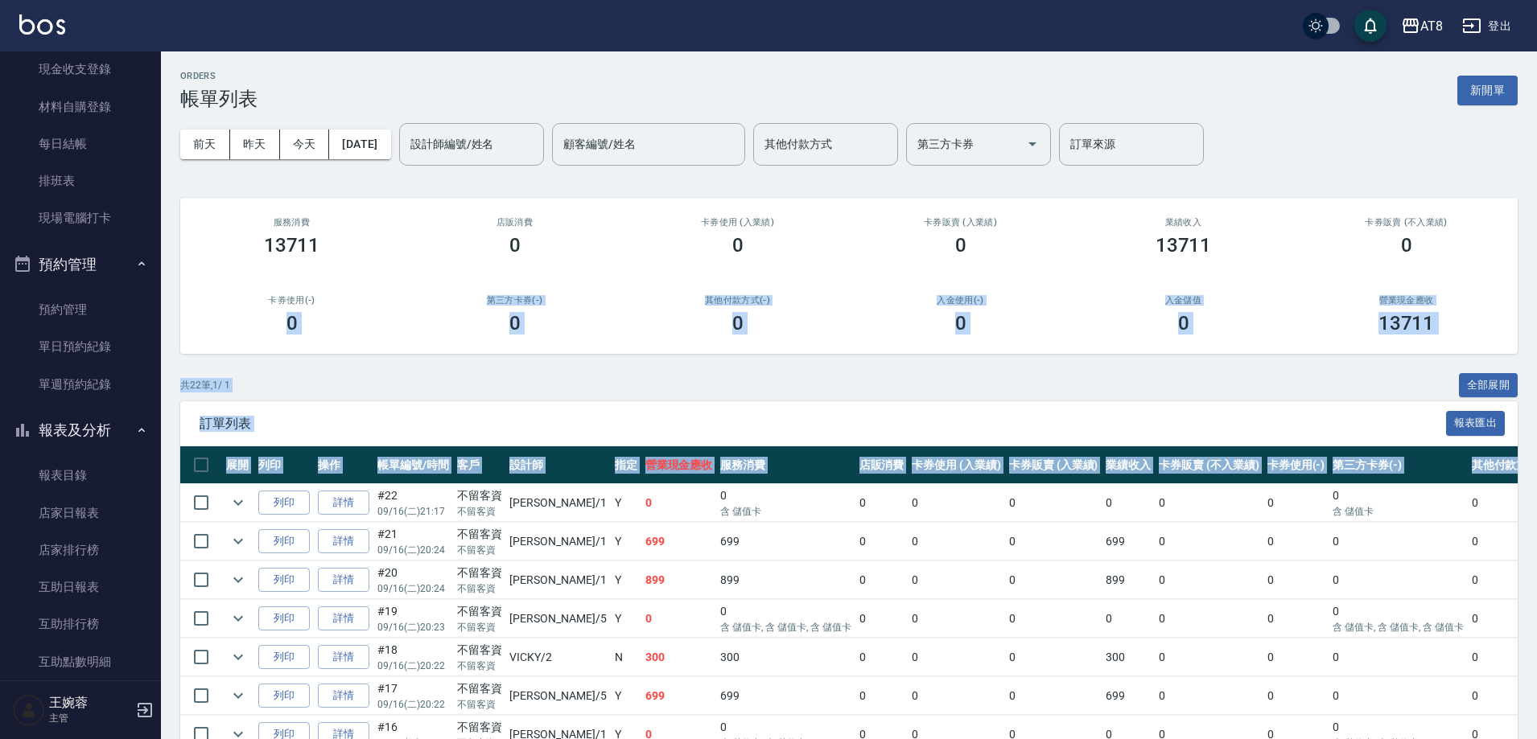
scroll to position [175, 0]
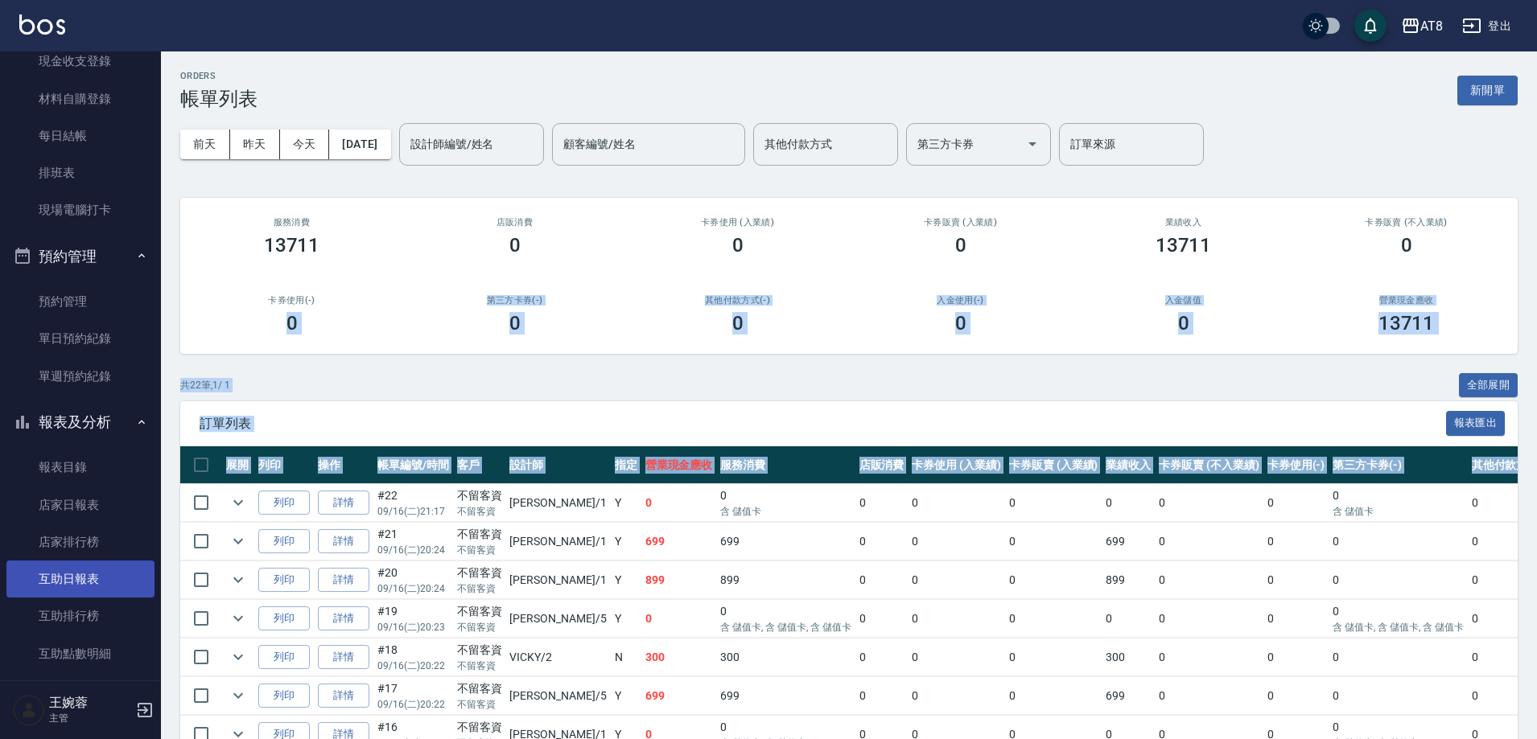
click at [100, 578] on link "互助日報表" at bounding box center [80, 579] width 148 height 37
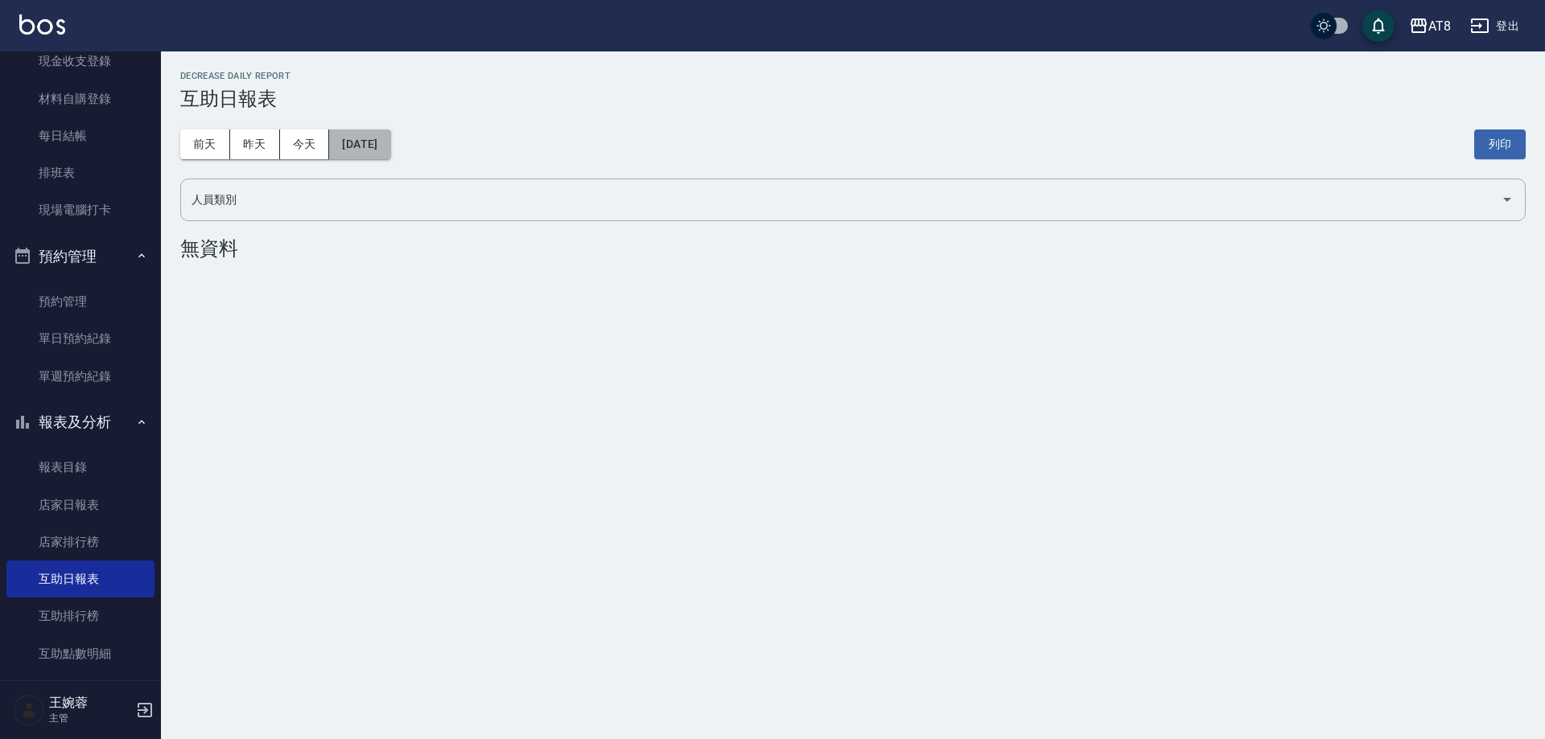
click at [358, 146] on button "[DATE]" at bounding box center [359, 145] width 61 height 30
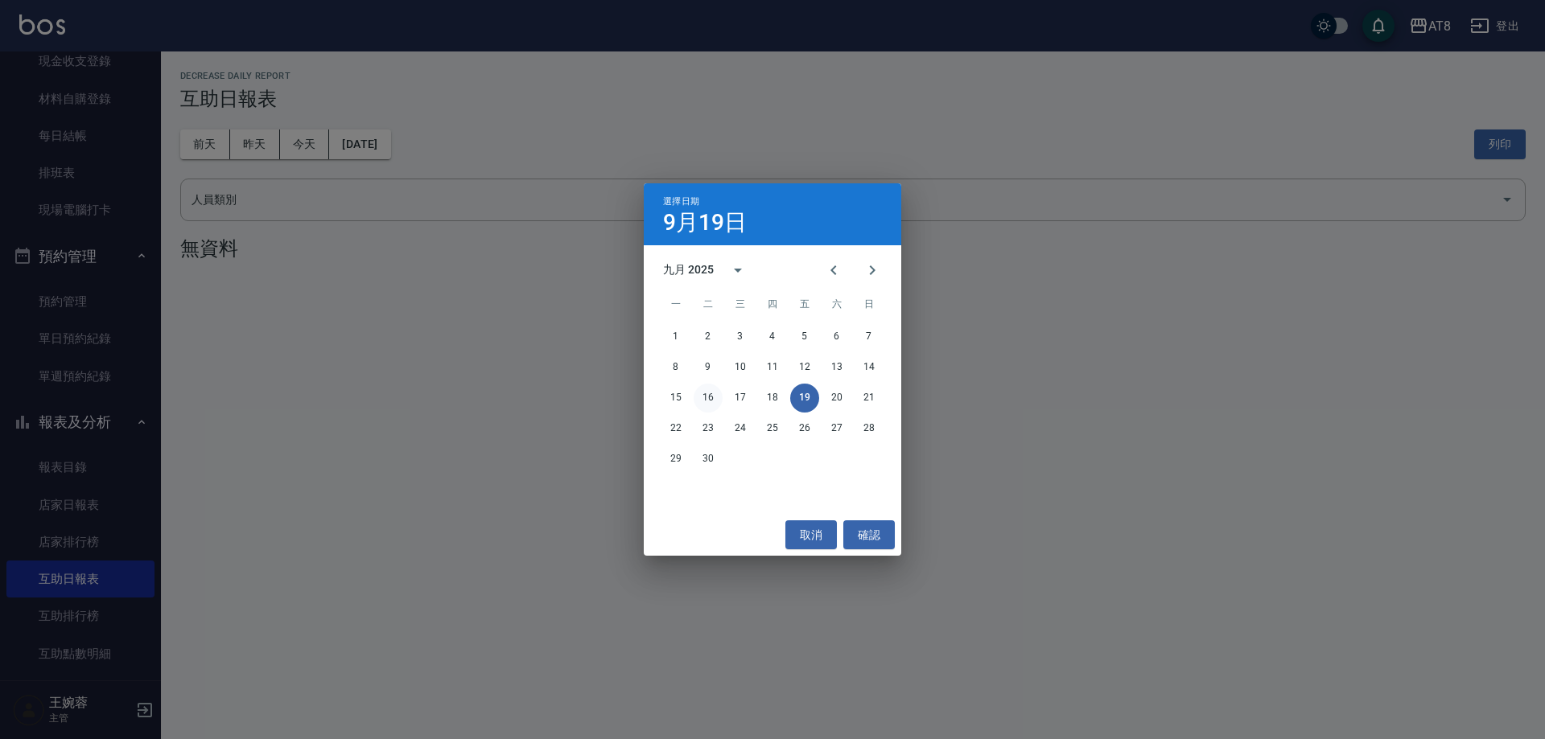
click at [716, 400] on button "16" at bounding box center [707, 398] width 29 height 29
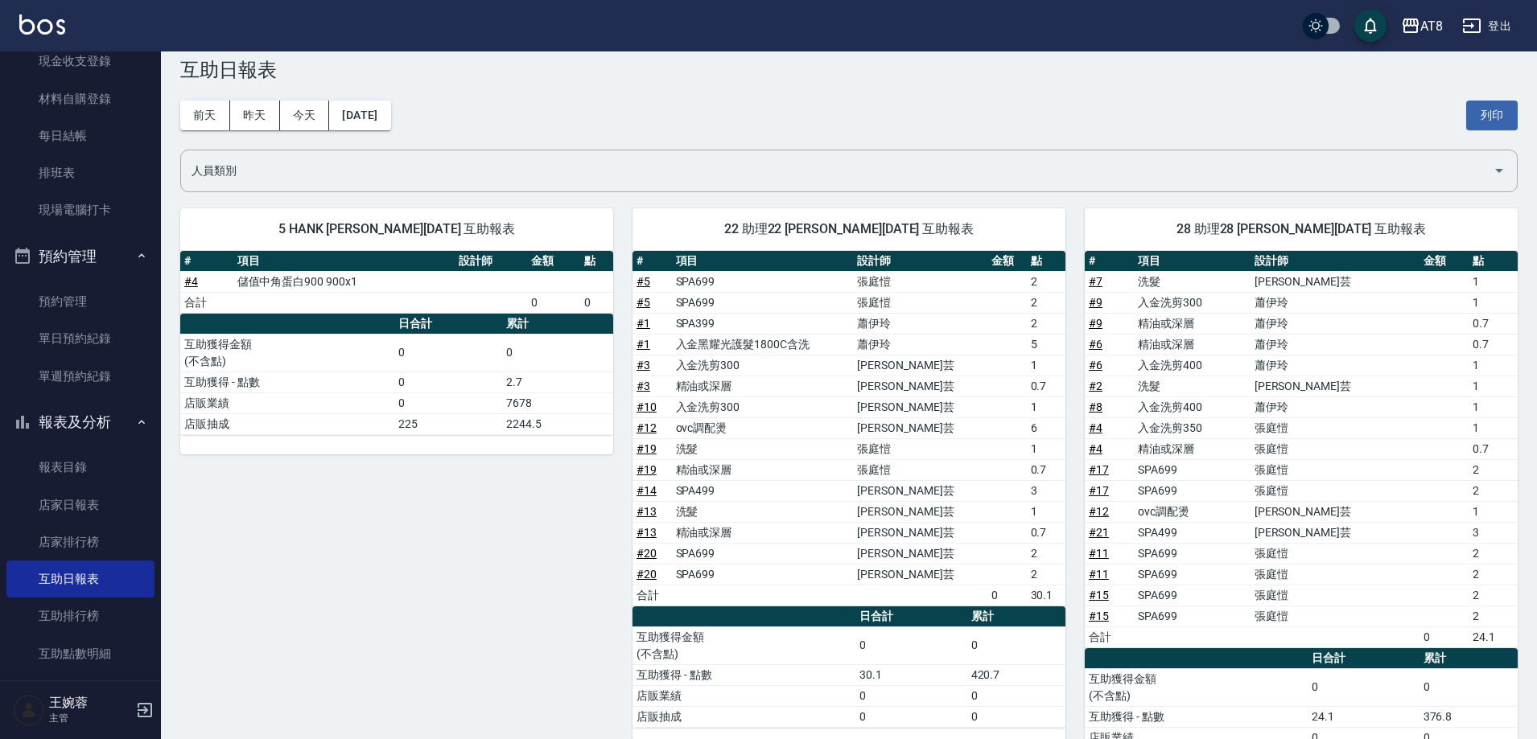
scroll to position [26, 0]
